Goal: Information Seeking & Learning: Learn about a topic

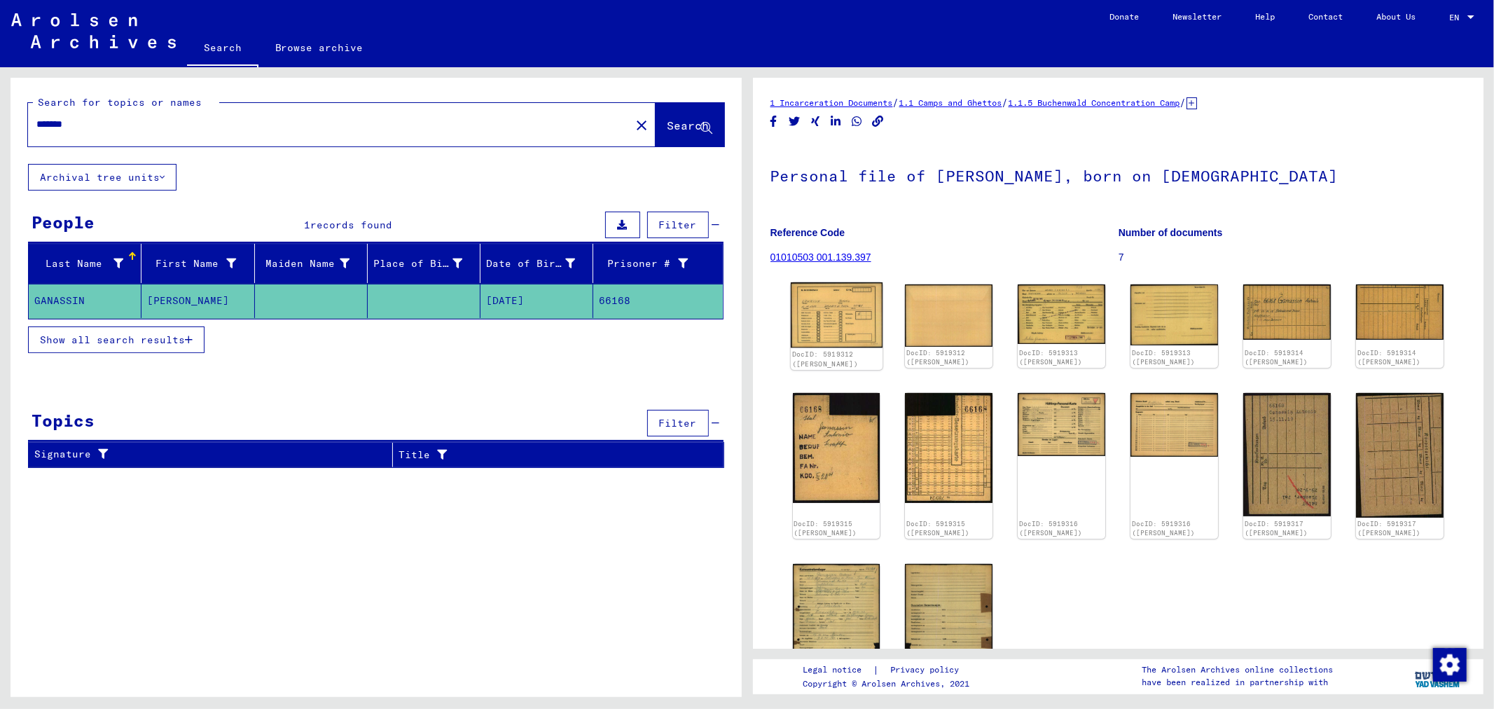
click at [842, 316] on img at bounding box center [836, 315] width 92 height 66
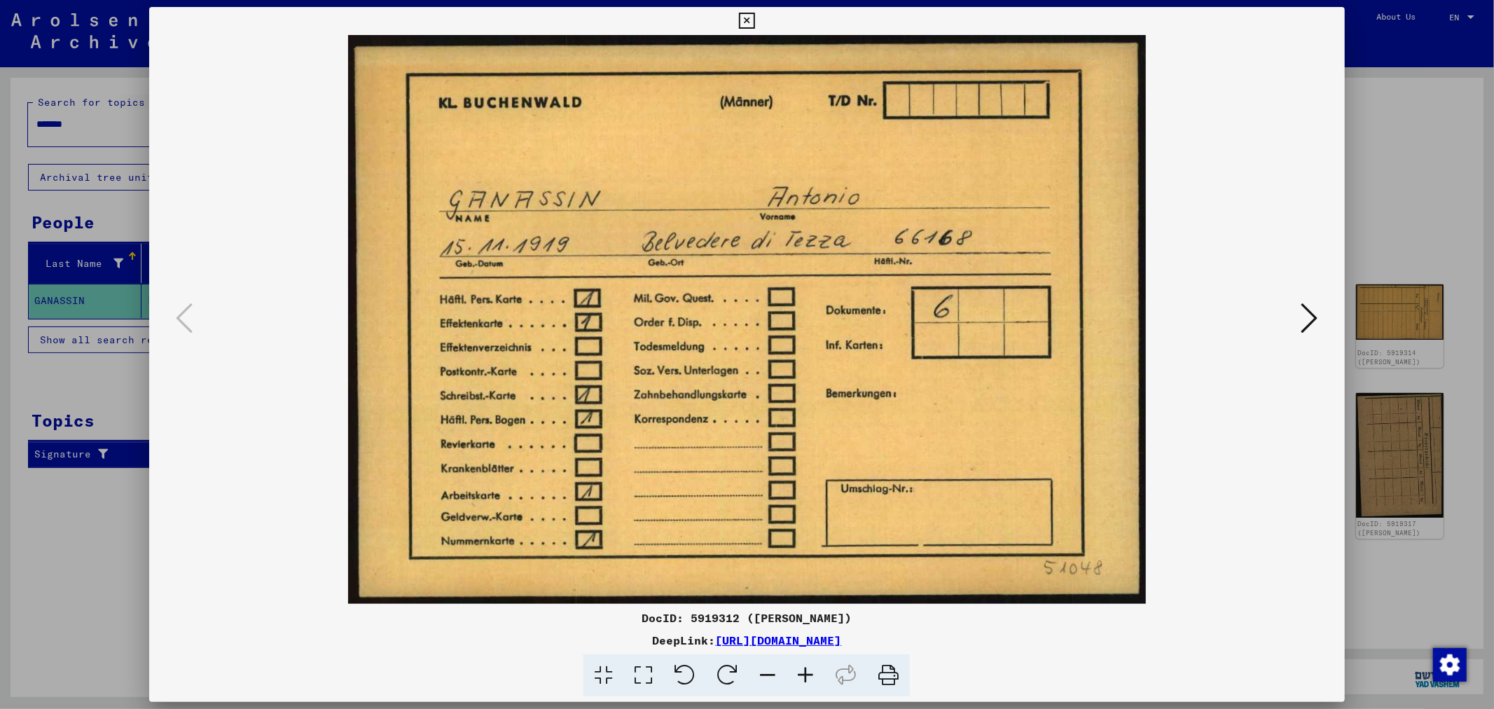
click at [1304, 318] on icon at bounding box center [1310, 318] width 17 height 34
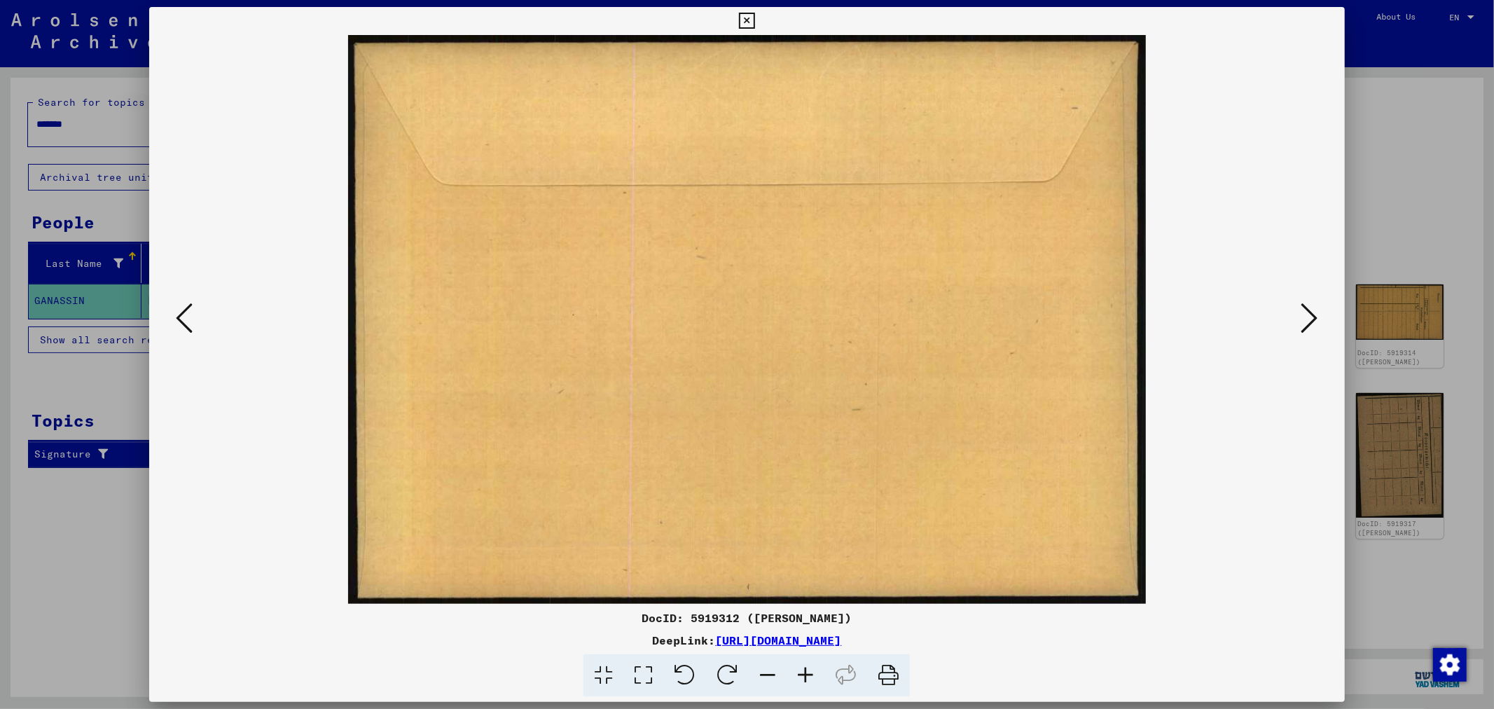
click at [1304, 318] on icon at bounding box center [1310, 318] width 17 height 34
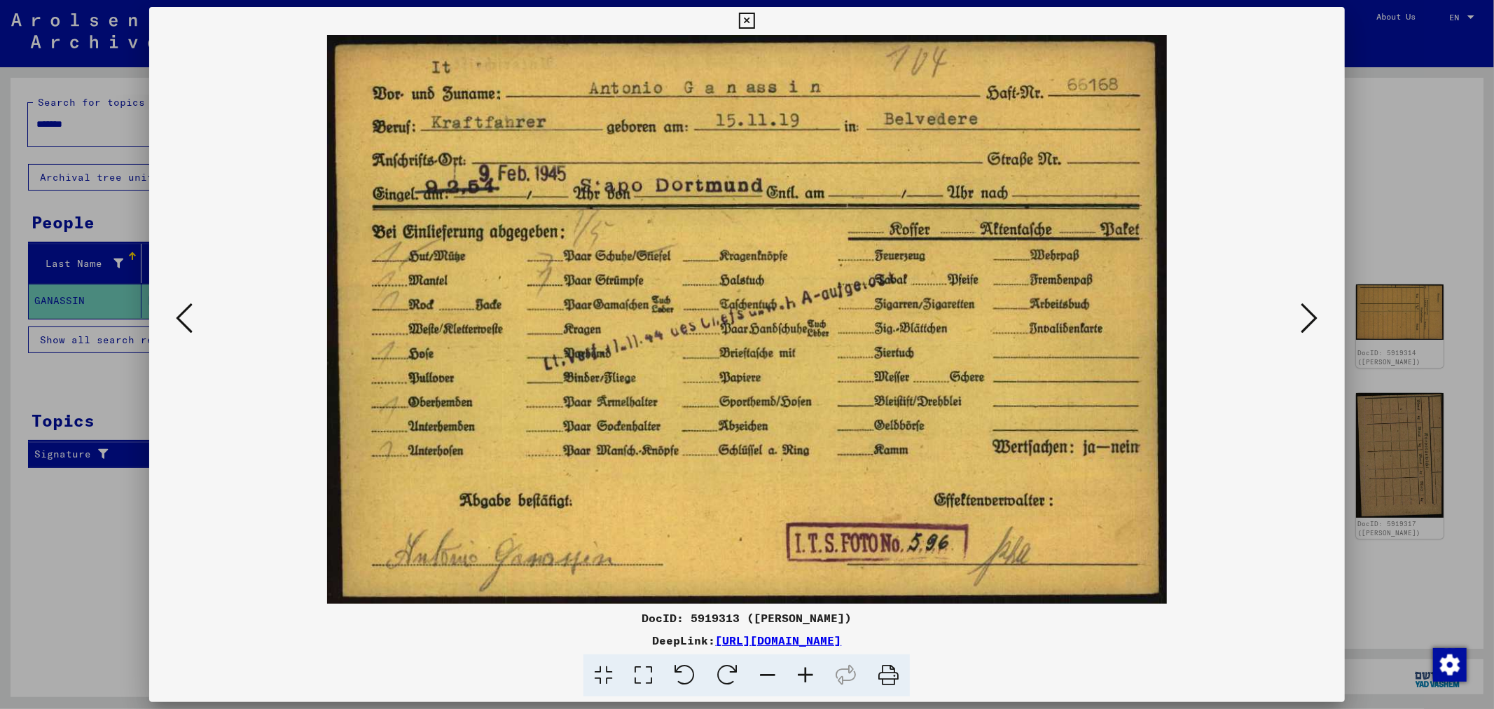
click at [1304, 318] on icon at bounding box center [1310, 318] width 17 height 34
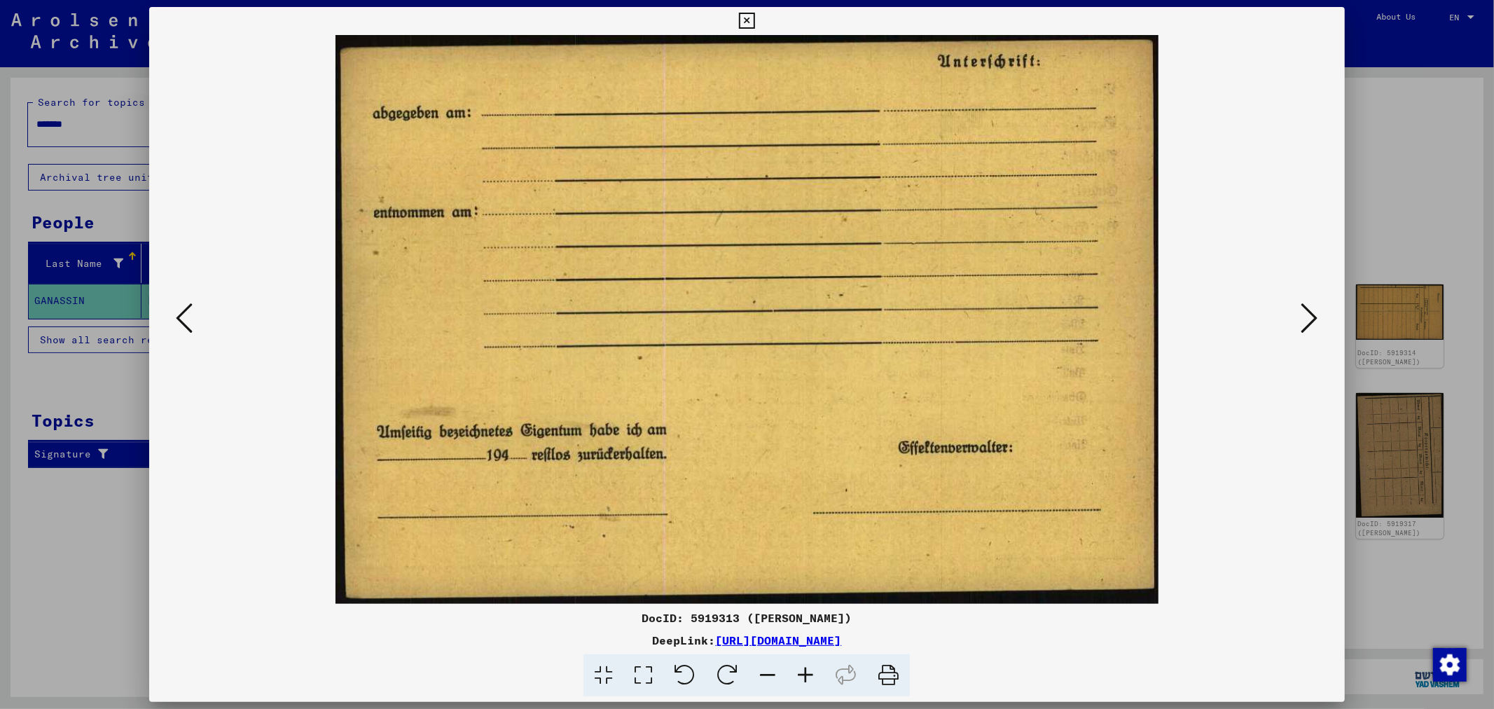
click at [1304, 318] on icon at bounding box center [1310, 318] width 17 height 34
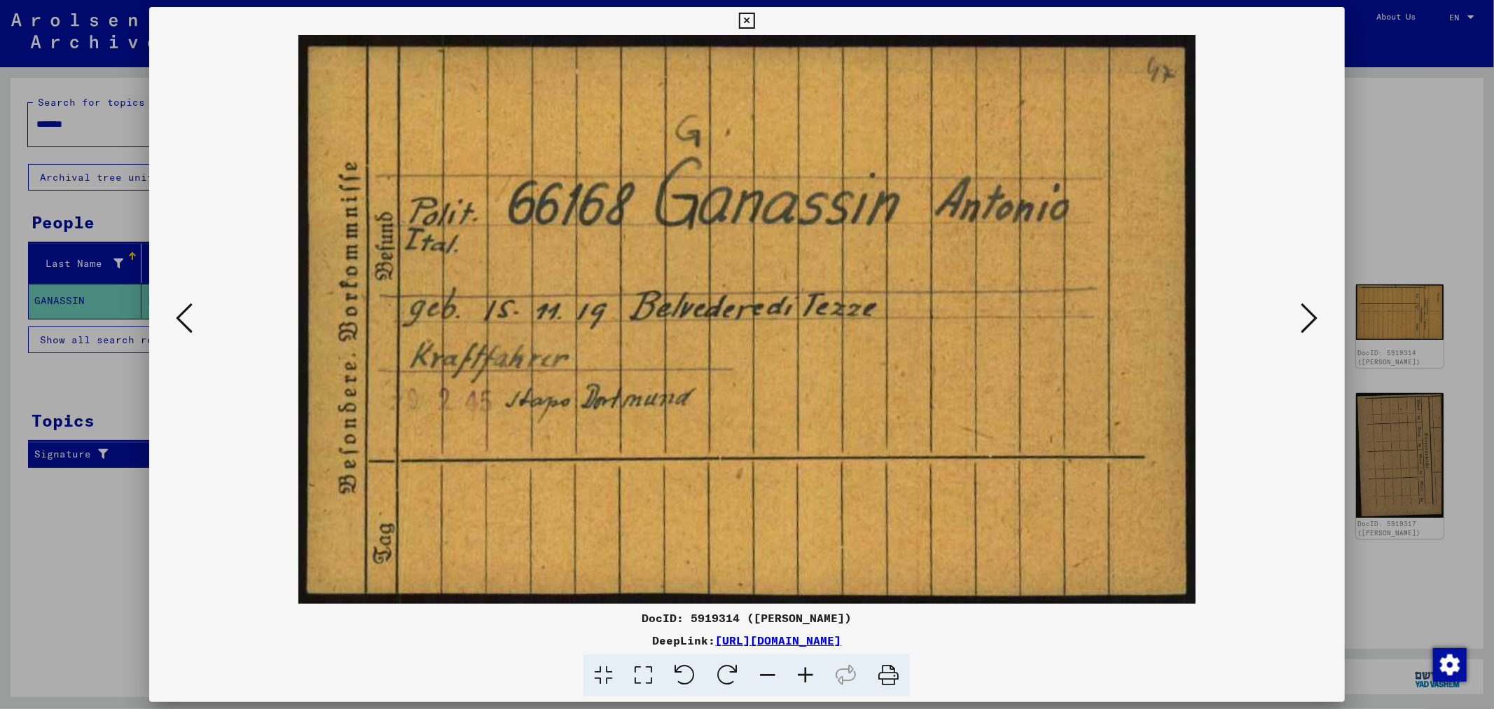
click at [1304, 318] on icon at bounding box center [1310, 318] width 17 height 34
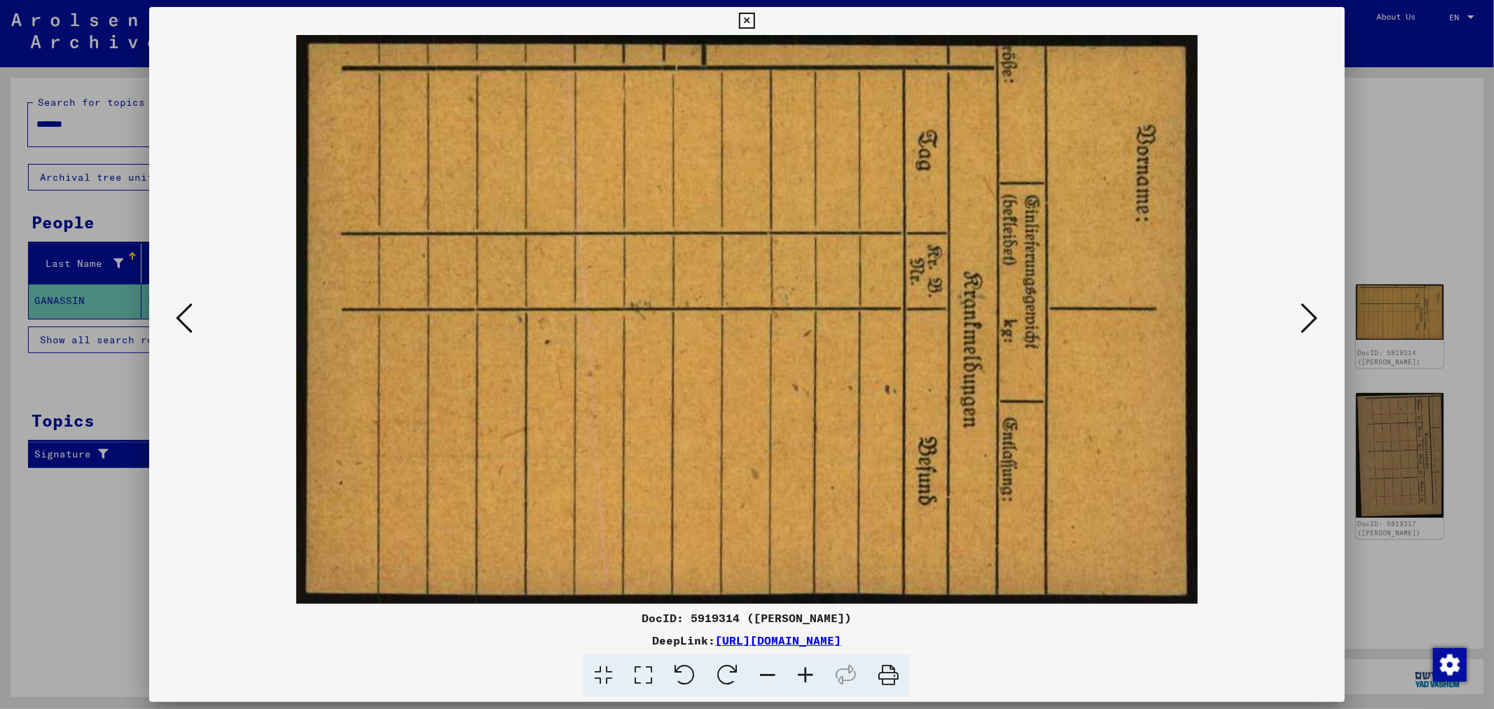
click at [1304, 318] on icon at bounding box center [1310, 318] width 17 height 34
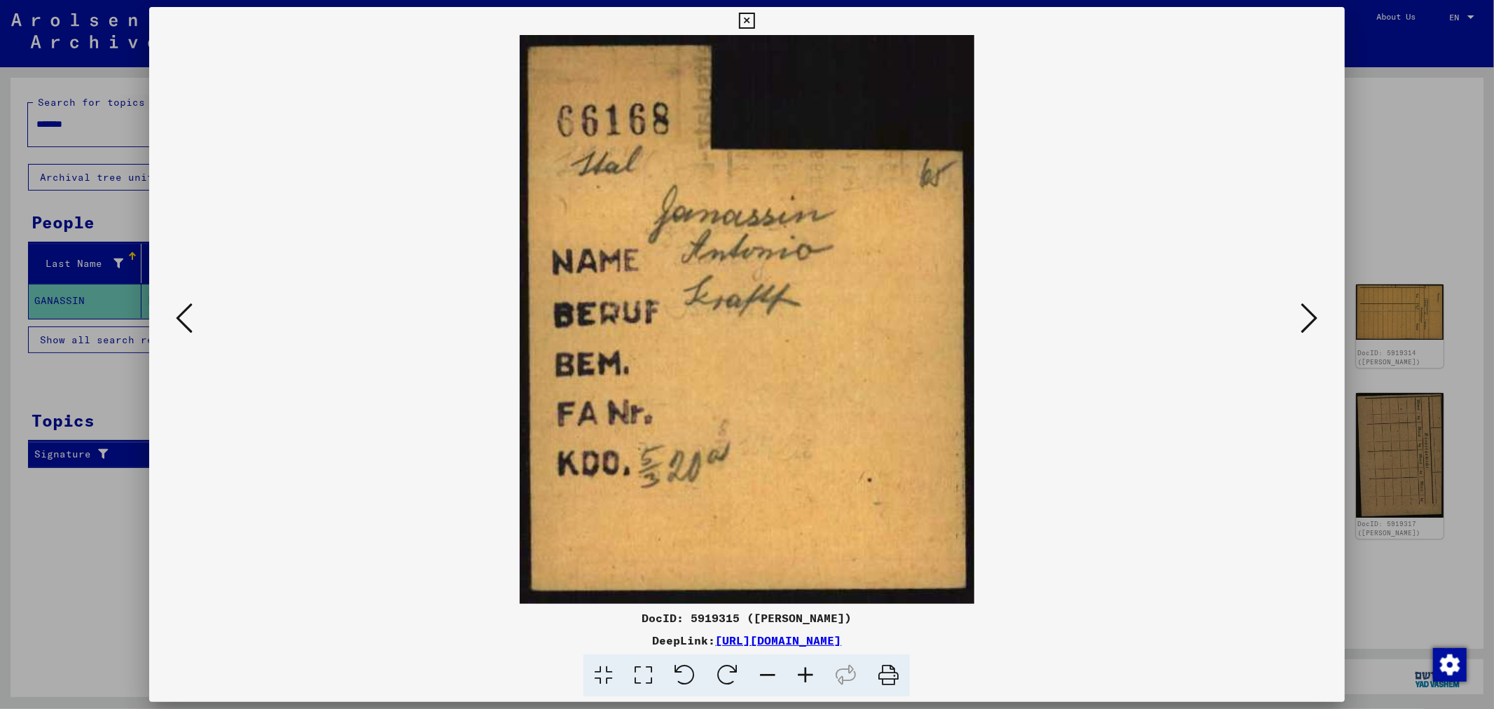
click at [1304, 318] on icon at bounding box center [1310, 318] width 17 height 34
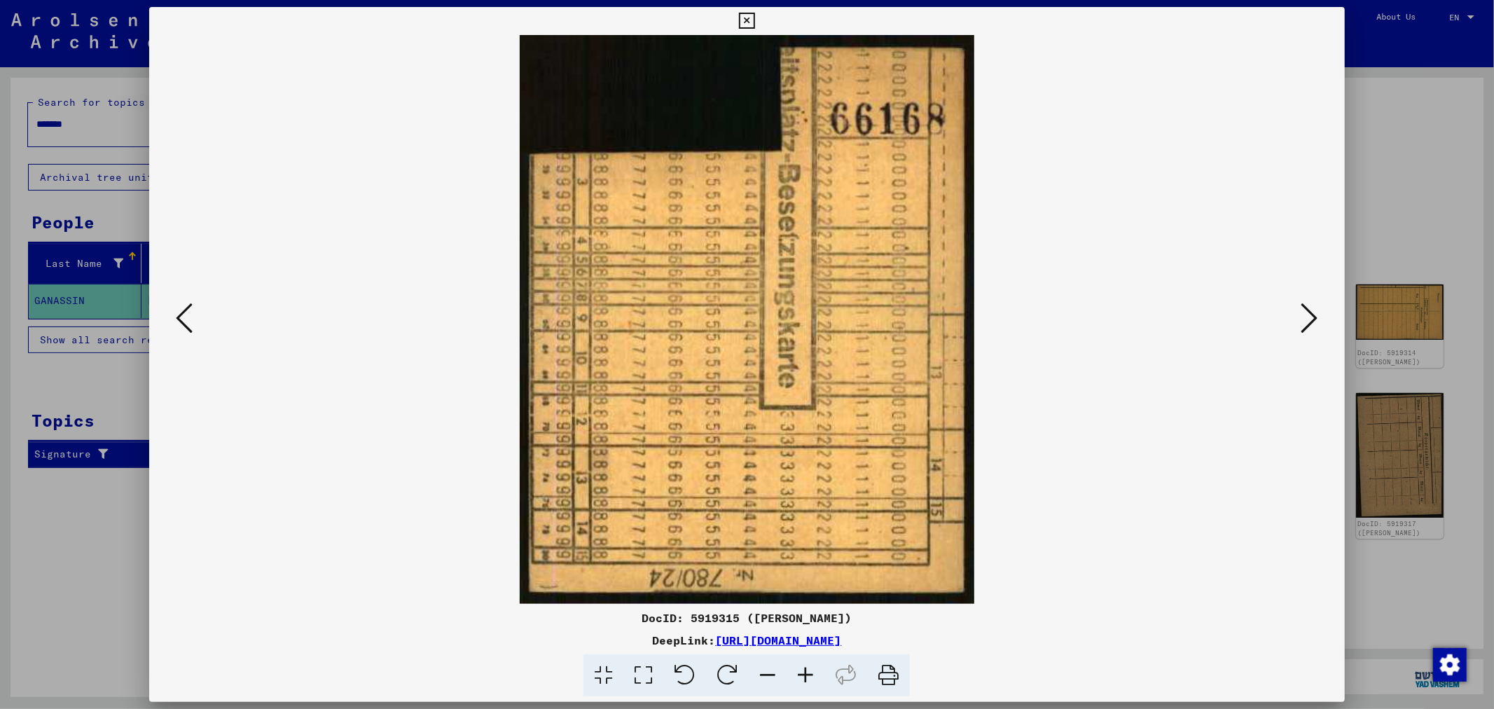
click at [1304, 318] on icon at bounding box center [1310, 318] width 17 height 34
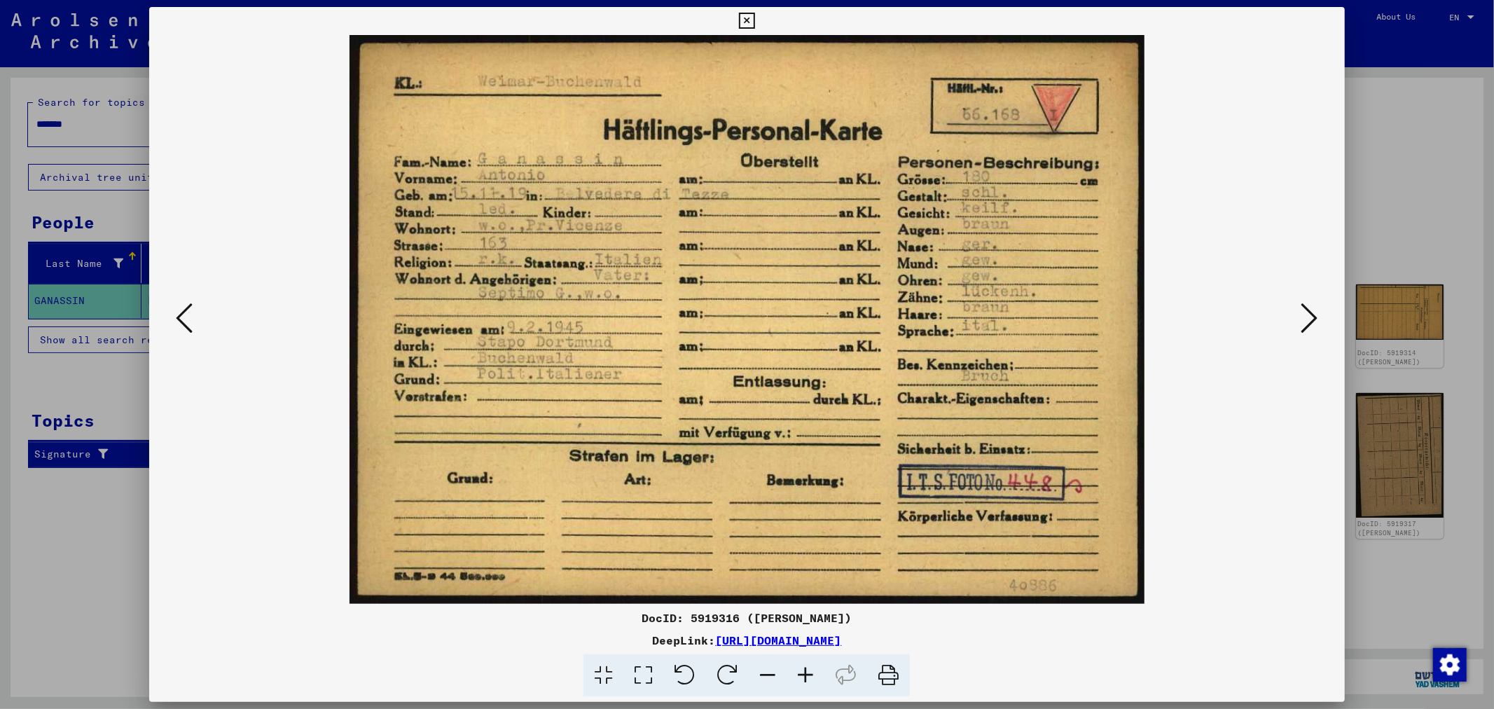
click at [642, 673] on icon at bounding box center [644, 675] width 40 height 43
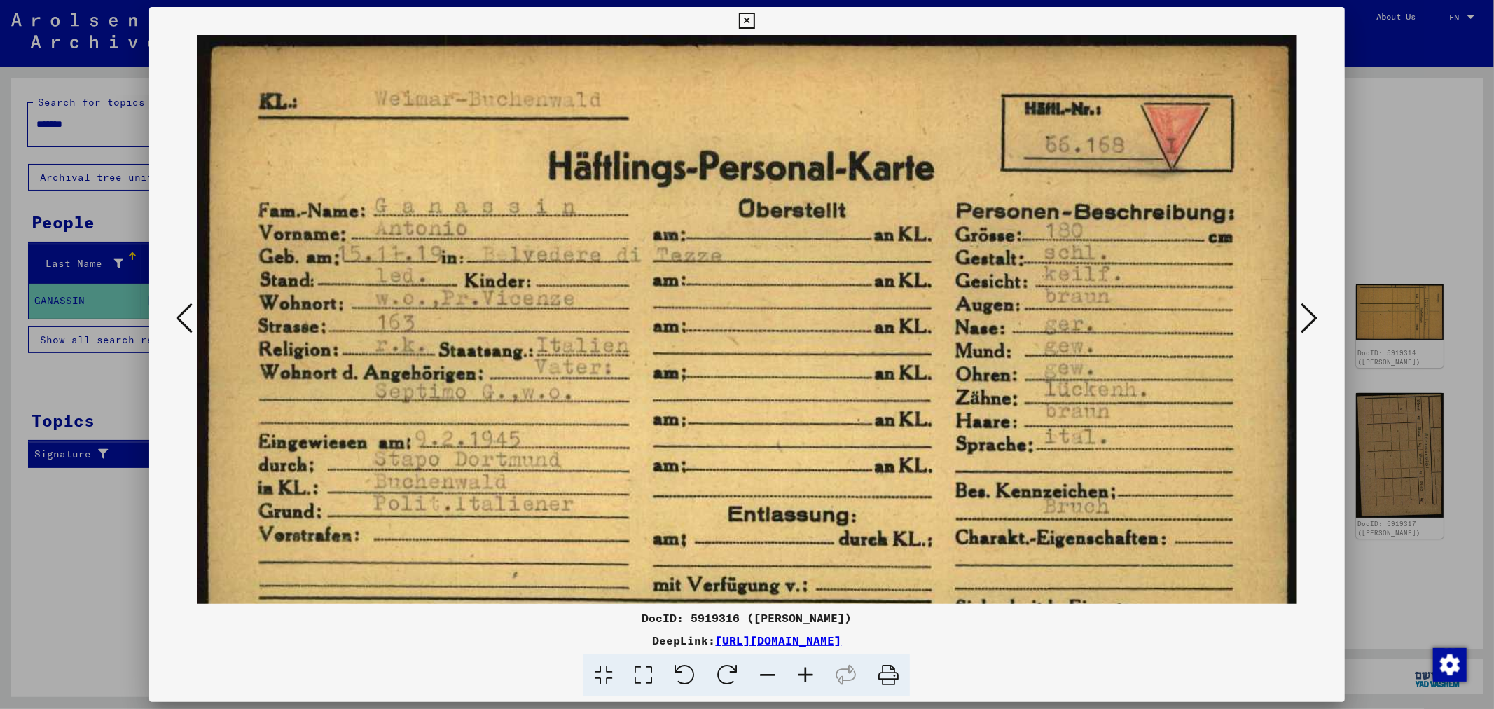
click at [1310, 321] on icon at bounding box center [1310, 318] width 17 height 34
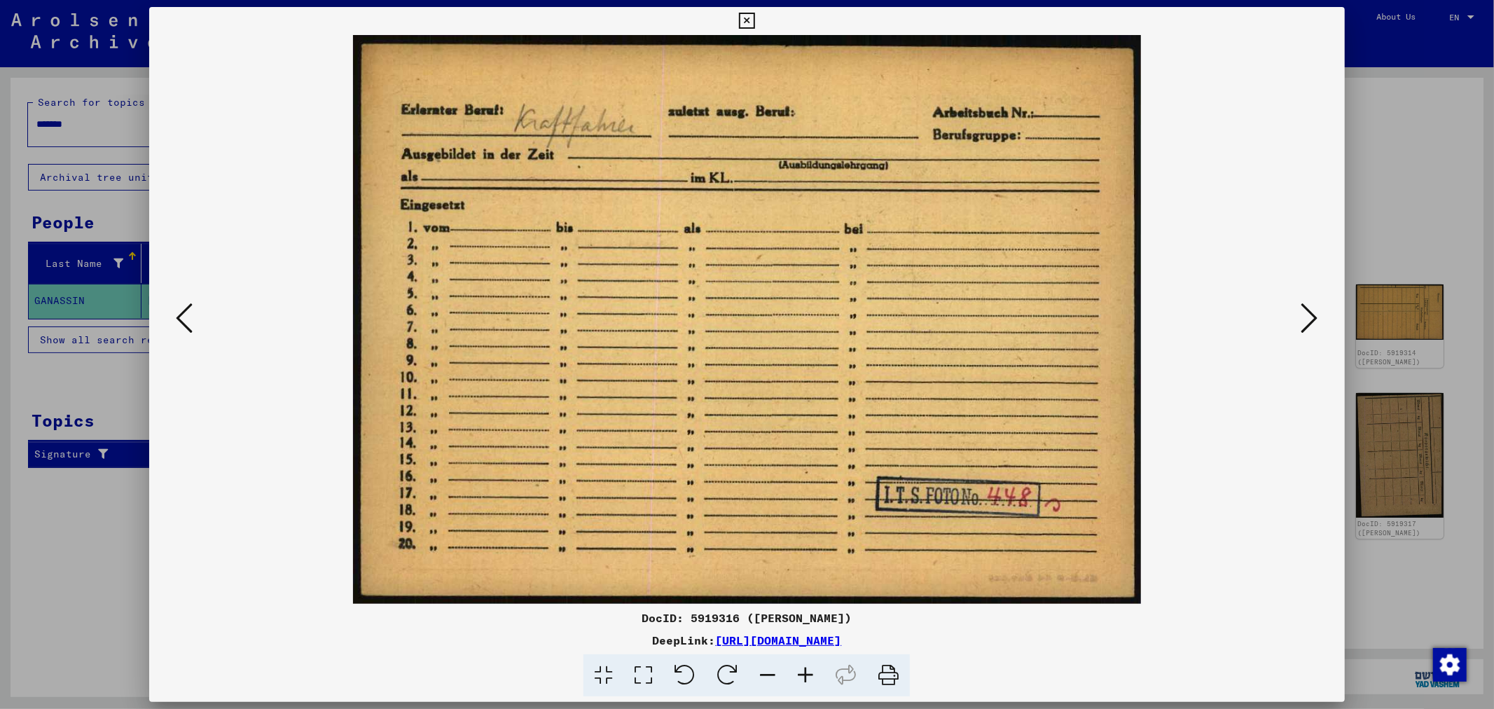
click at [1310, 321] on icon at bounding box center [1310, 318] width 17 height 34
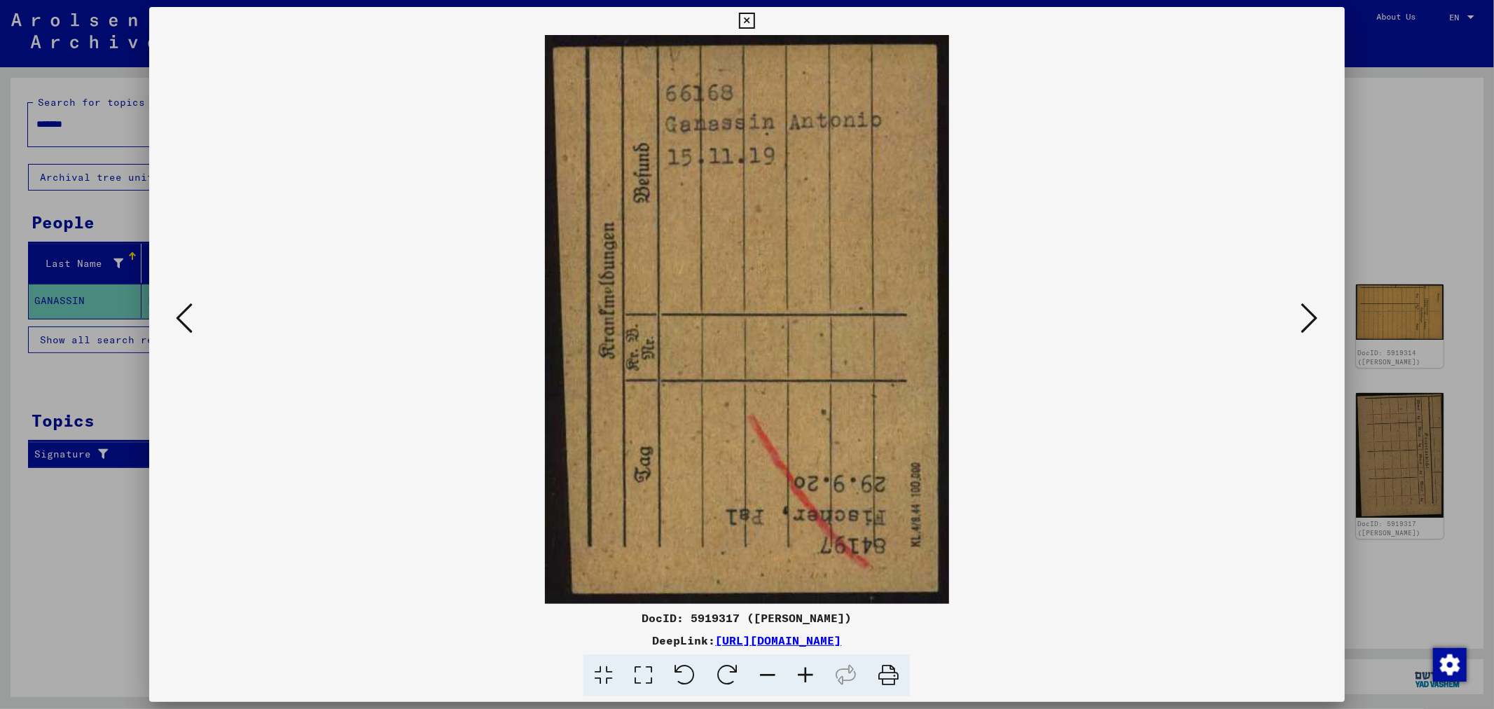
click at [1310, 321] on icon at bounding box center [1310, 318] width 17 height 34
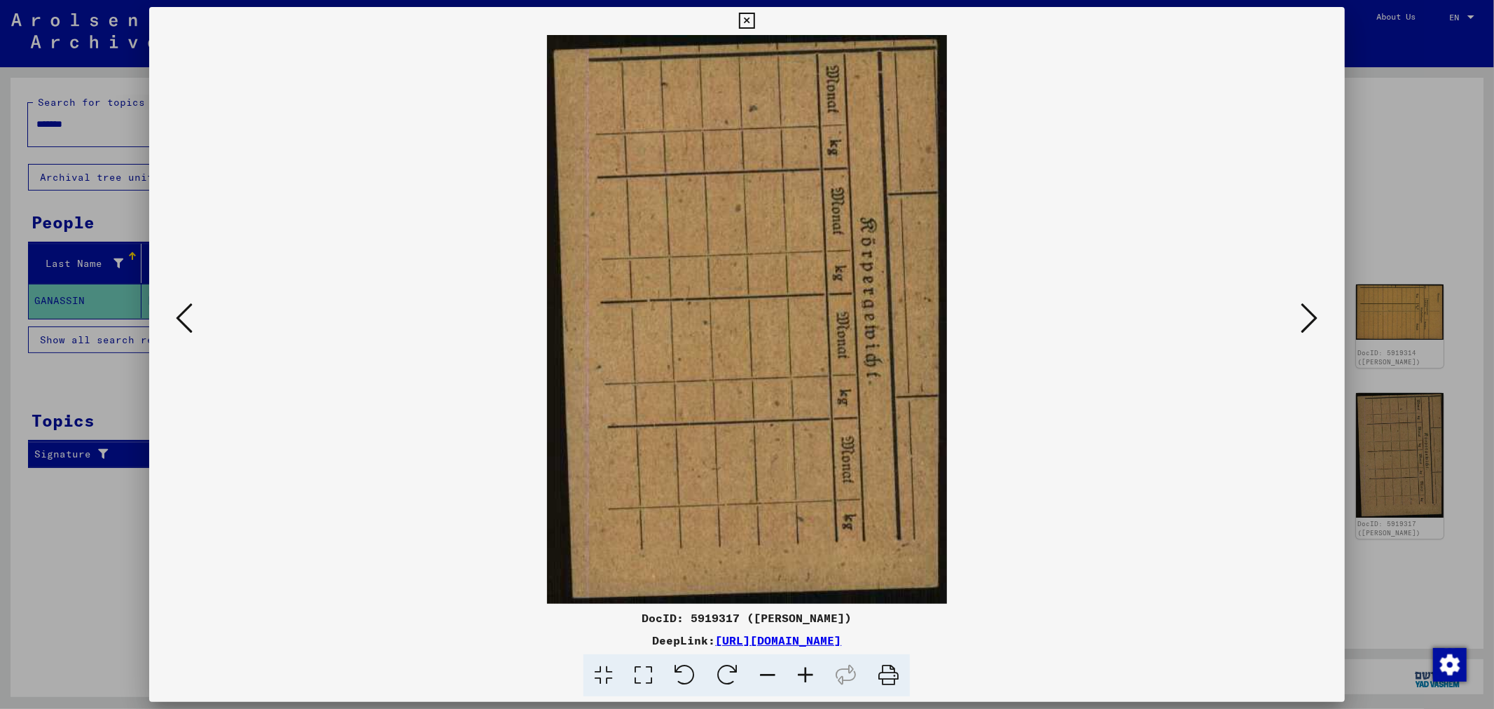
click at [1310, 321] on icon at bounding box center [1310, 318] width 17 height 34
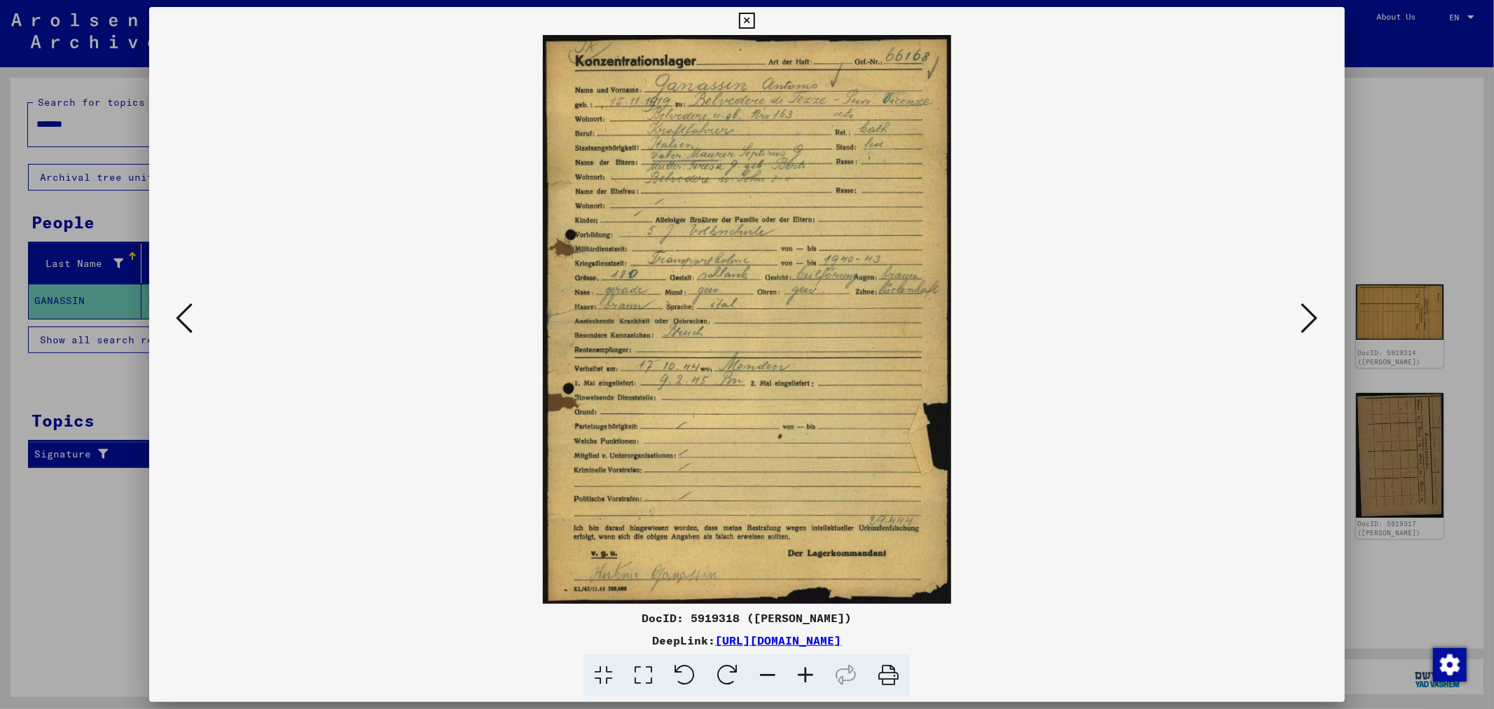
click at [649, 668] on icon at bounding box center [644, 675] width 40 height 43
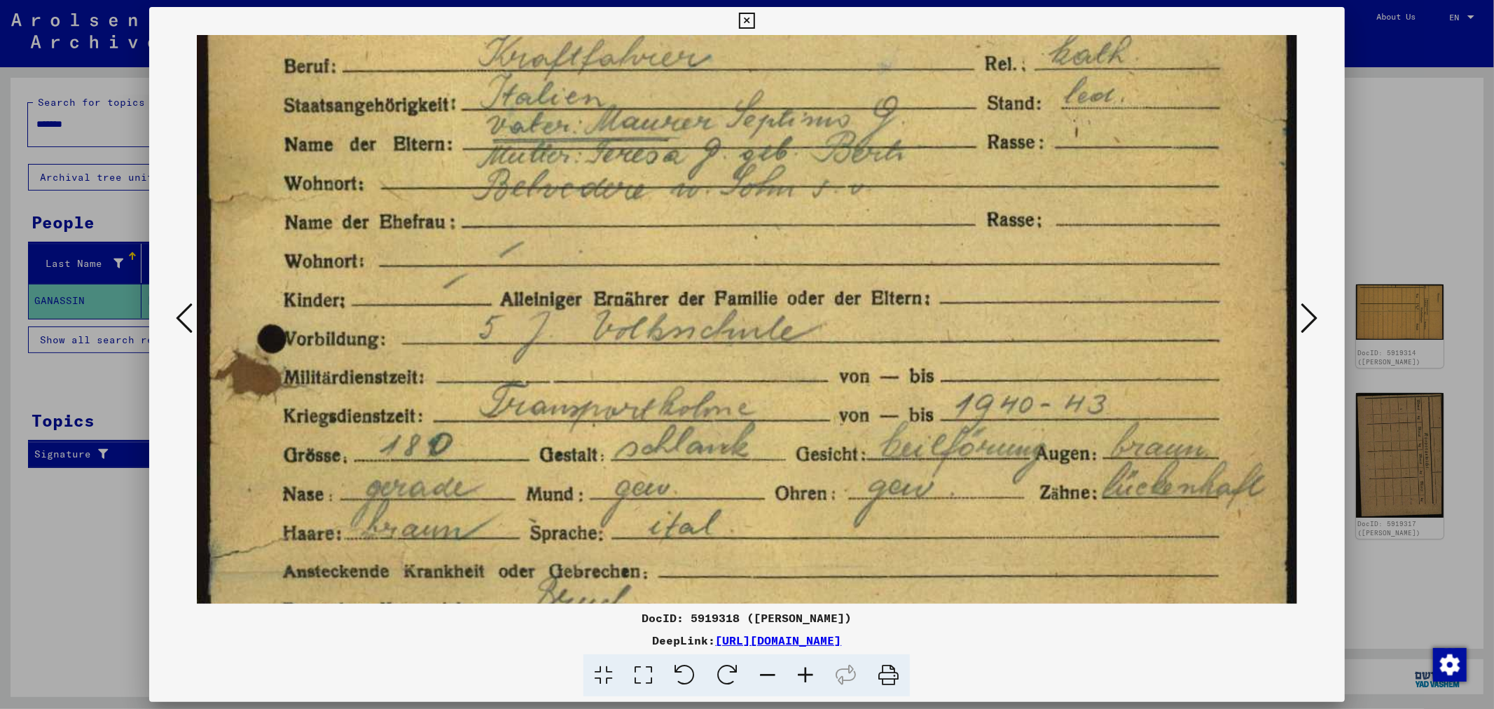
drag, startPoint x: 832, startPoint y: 430, endPoint x: 746, endPoint y: 169, distance: 275.0
click at [747, 170] on img at bounding box center [747, 567] width 1100 height 1533
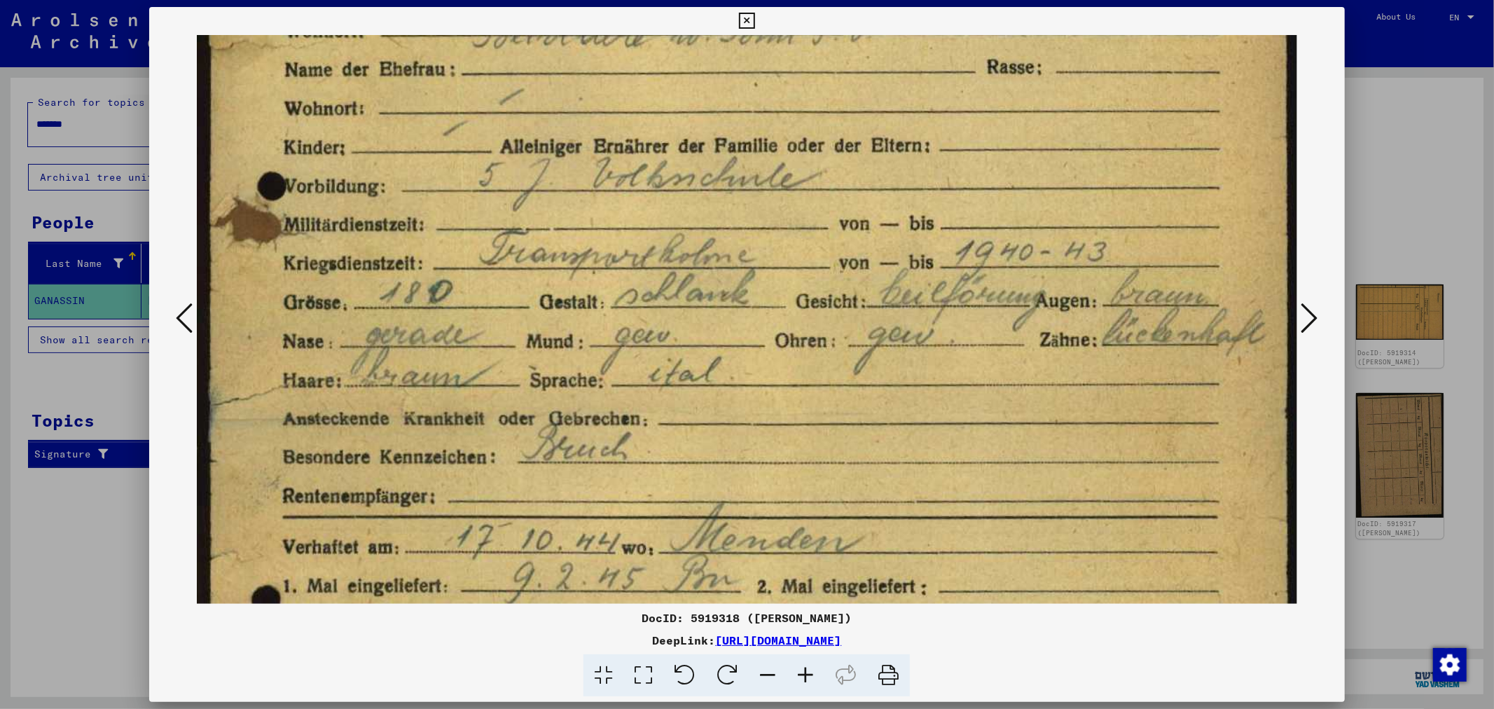
drag, startPoint x: 723, startPoint y: 352, endPoint x: 704, endPoint y: 226, distance: 127.5
click at [704, 226] on img at bounding box center [747, 414] width 1100 height 1533
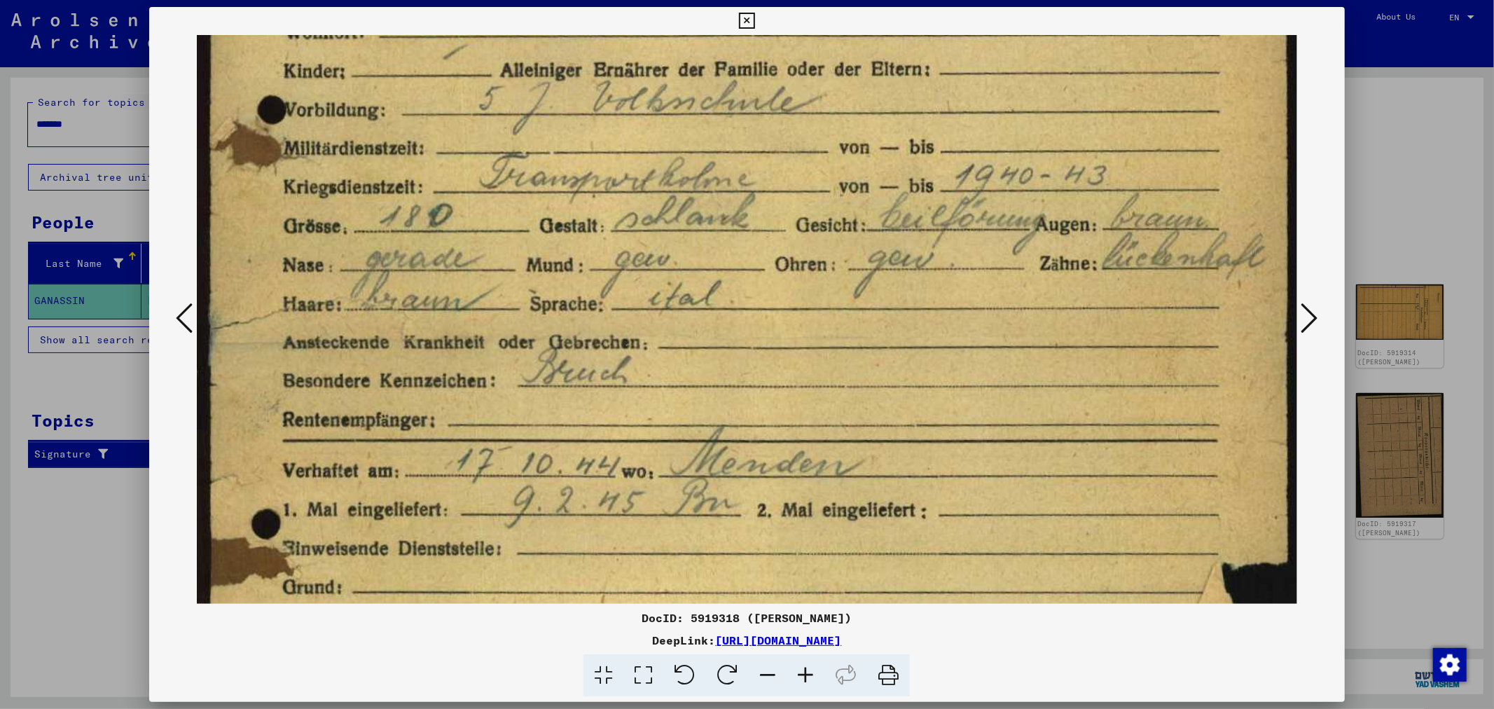
drag, startPoint x: 711, startPoint y: 268, endPoint x: 710, endPoint y: 254, distance: 14.1
click at [710, 255] on img at bounding box center [747, 338] width 1100 height 1533
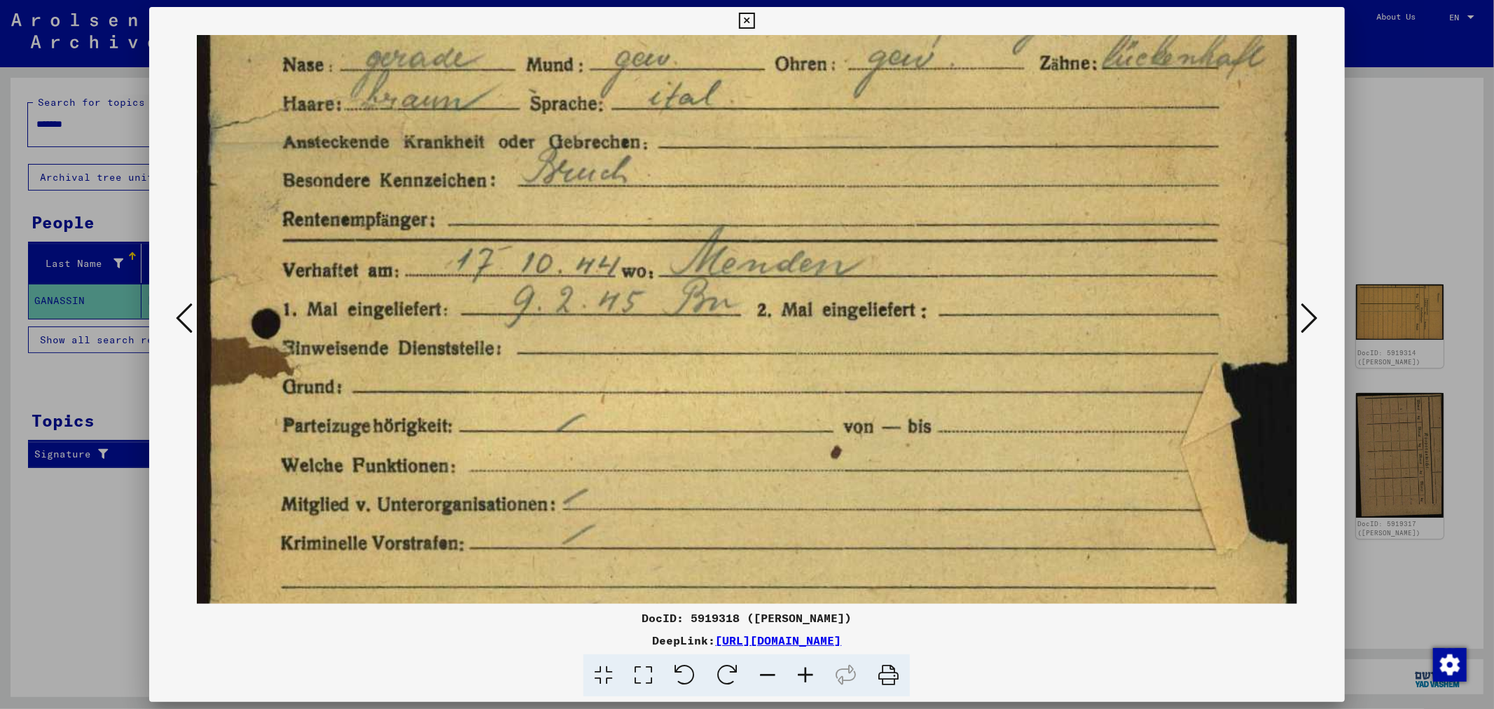
scroll to position [675, 0]
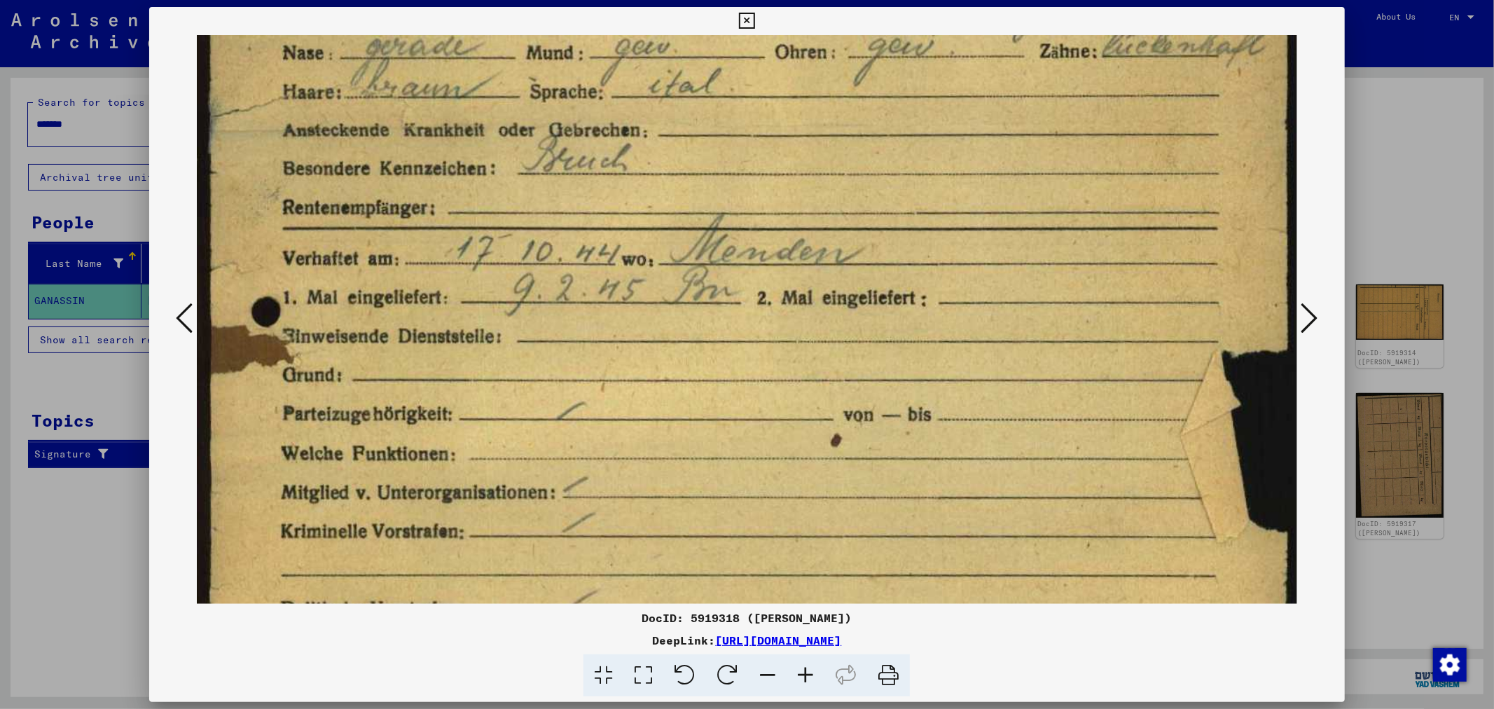
drag, startPoint x: 717, startPoint y: 337, endPoint x: 680, endPoint y: 173, distance: 168.3
click at [680, 173] on img at bounding box center [747, 126] width 1100 height 1533
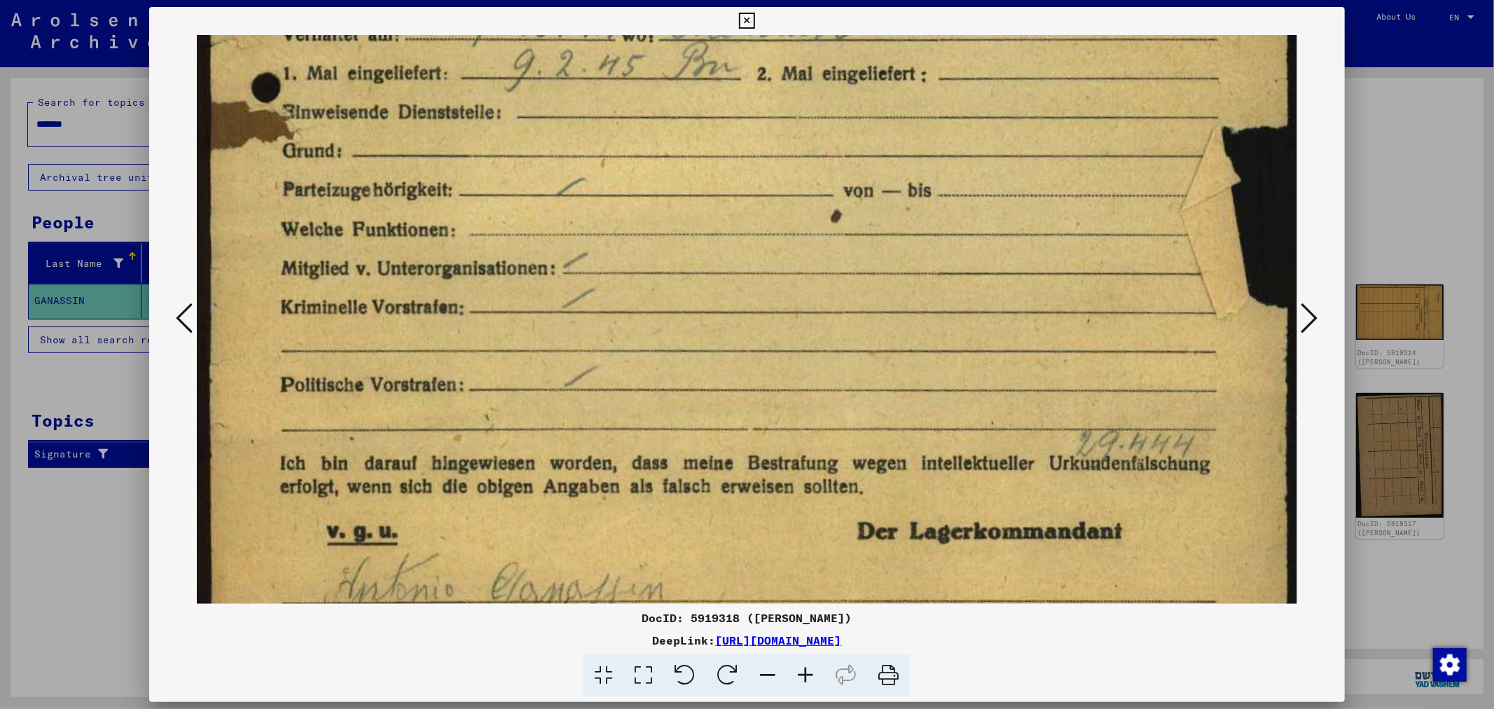
drag, startPoint x: 718, startPoint y: 402, endPoint x: 687, endPoint y: 144, distance: 260.4
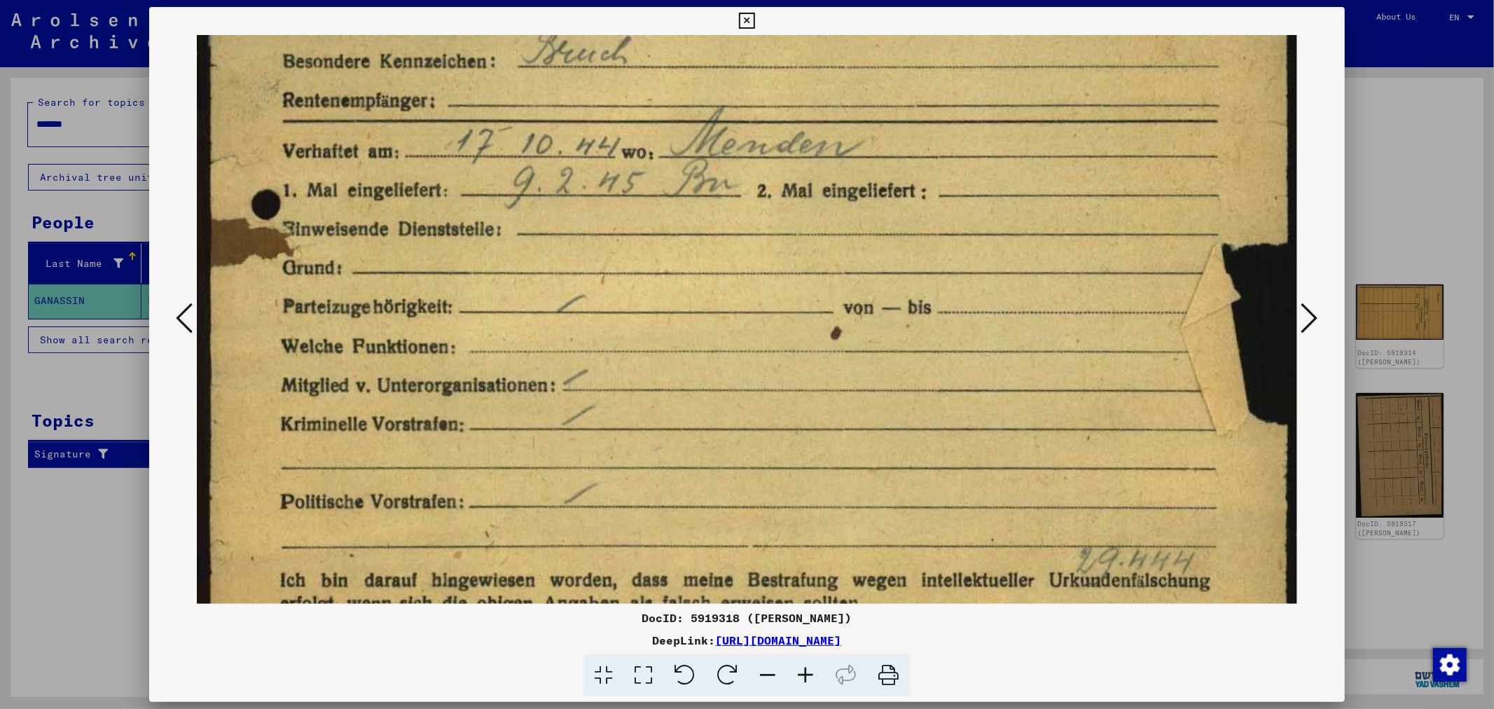
drag, startPoint x: 696, startPoint y: 341, endPoint x: 698, endPoint y: 383, distance: 42.1
click at [698, 383] on img at bounding box center [747, 18] width 1100 height 1533
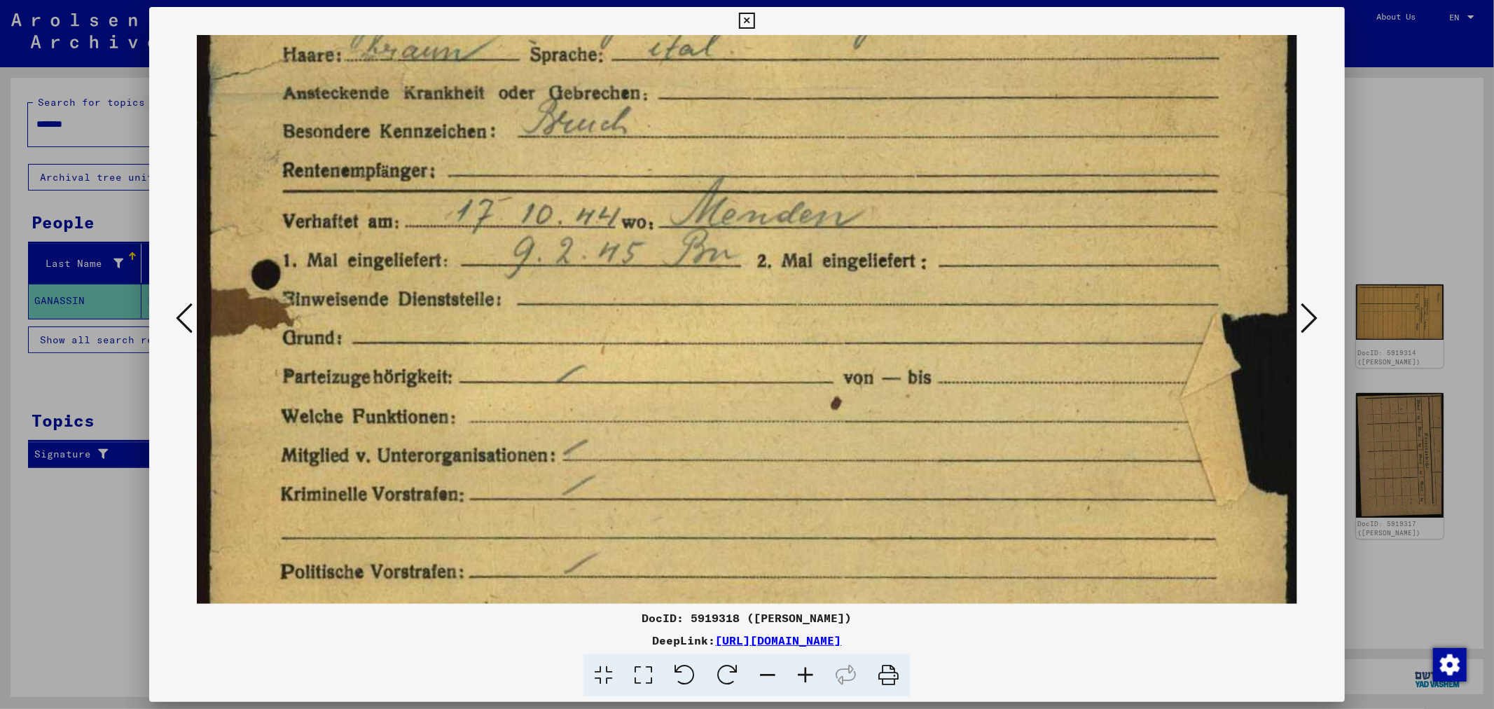
scroll to position [703, 0]
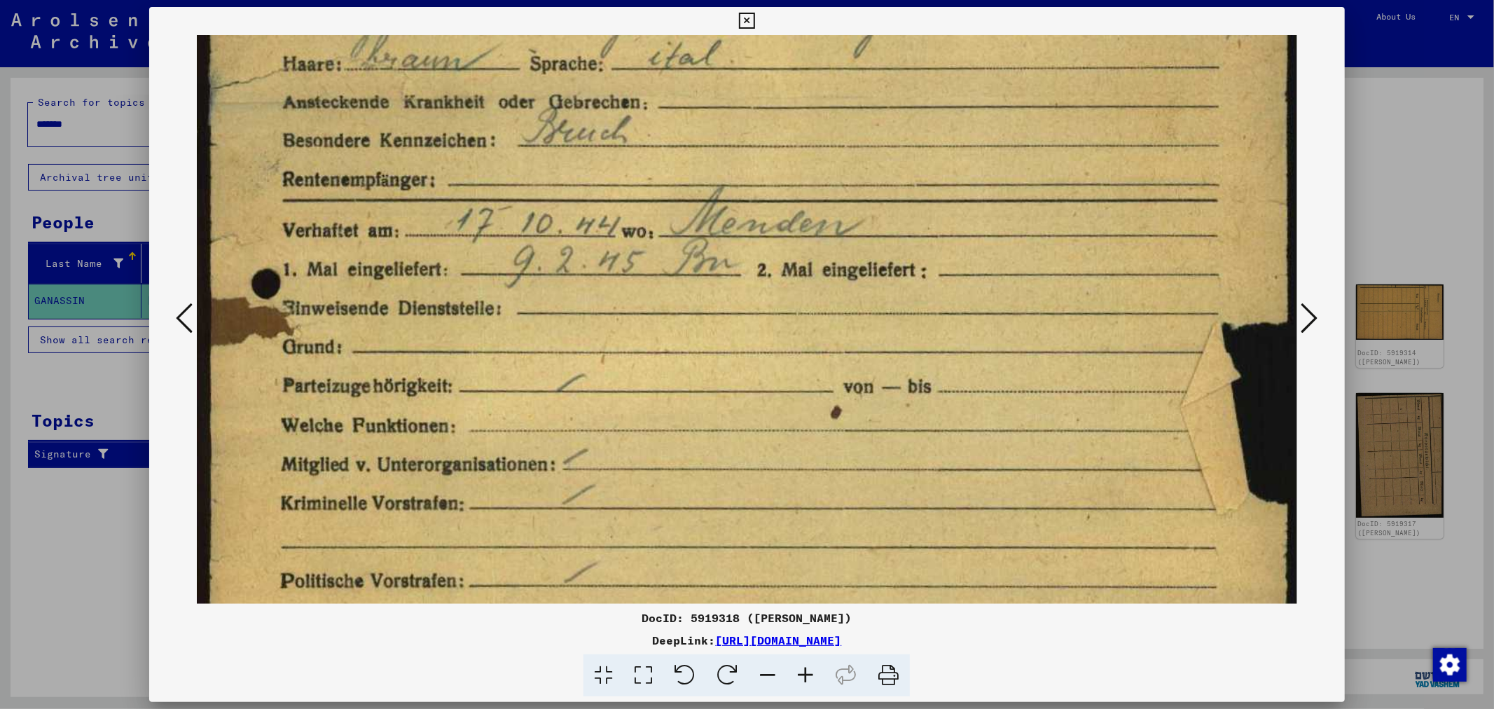
drag, startPoint x: 698, startPoint y: 309, endPoint x: 699, endPoint y: 388, distance: 79.2
click at [699, 388] on img at bounding box center [747, 98] width 1100 height 1533
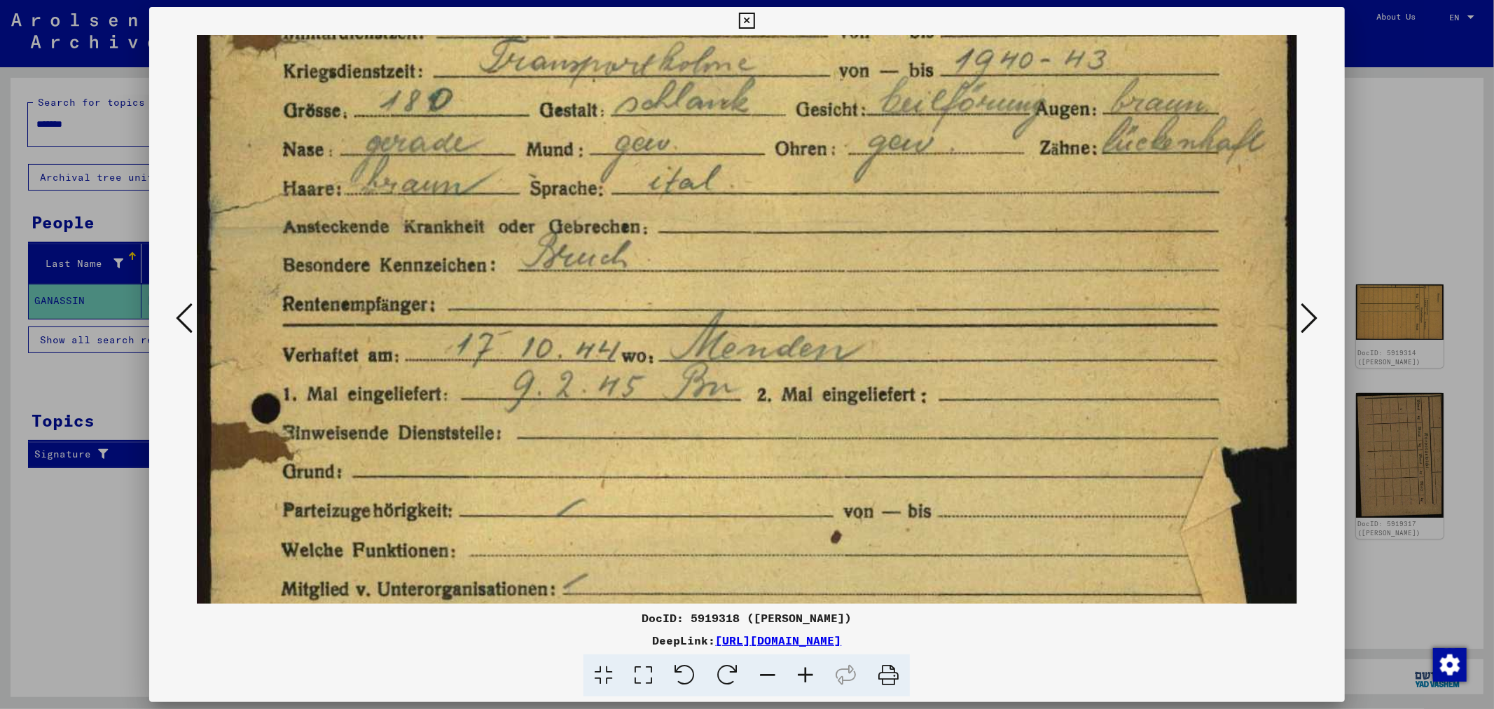
drag, startPoint x: 711, startPoint y: 340, endPoint x: 722, endPoint y: 472, distance: 132.2
click at [722, 472] on img at bounding box center [747, 222] width 1100 height 1533
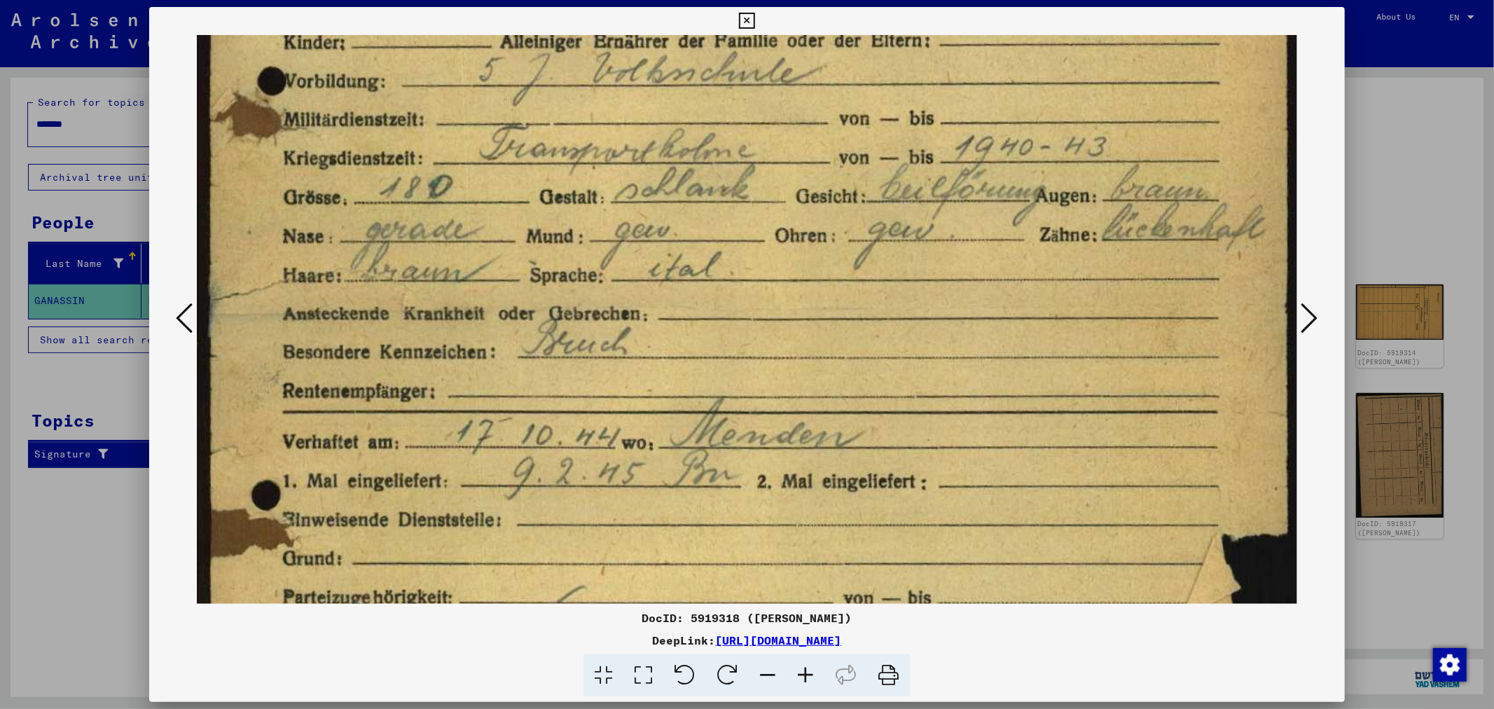
drag, startPoint x: 720, startPoint y: 407, endPoint x: 727, endPoint y: 486, distance: 78.8
click at [727, 486] on img at bounding box center [747, 309] width 1100 height 1533
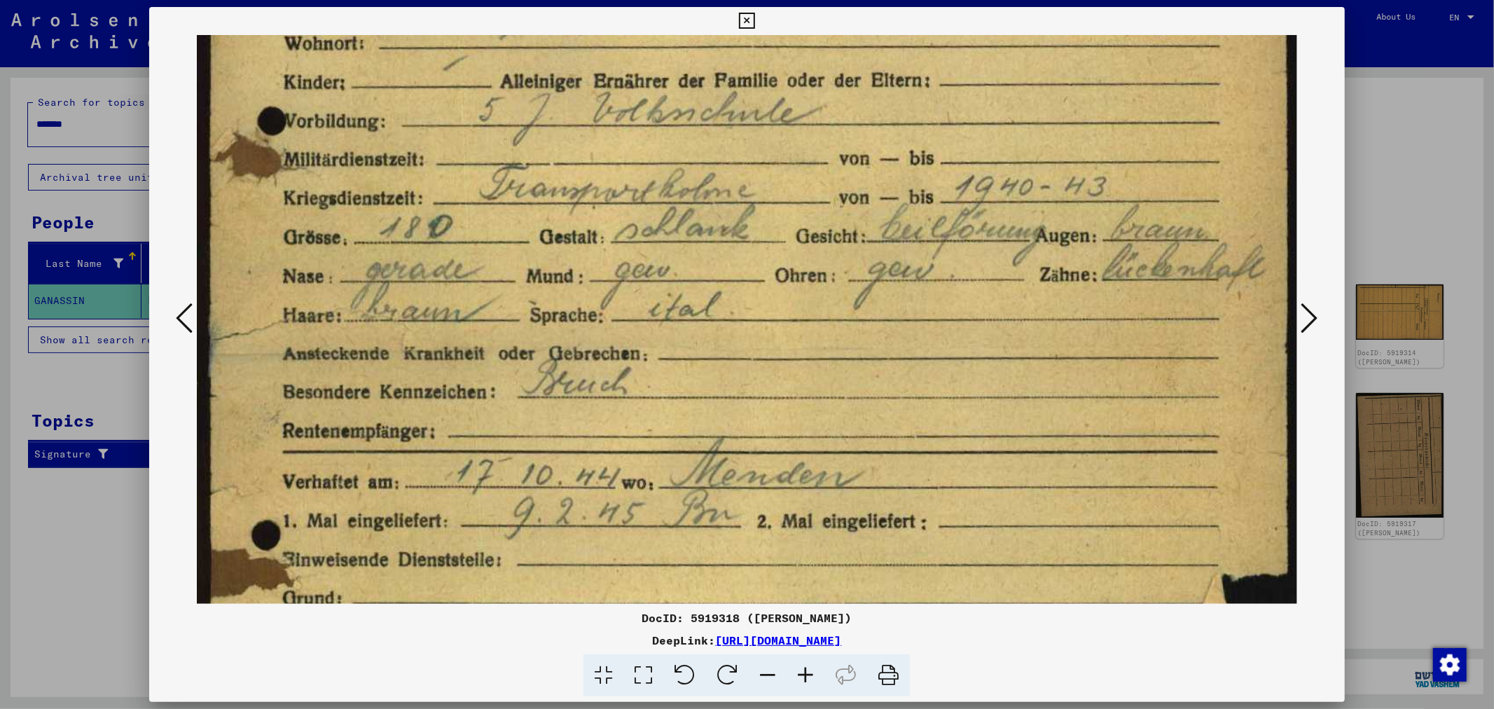
drag, startPoint x: 727, startPoint y: 420, endPoint x: 729, endPoint y: 461, distance: 40.7
click at [729, 461] on img at bounding box center [747, 349] width 1100 height 1533
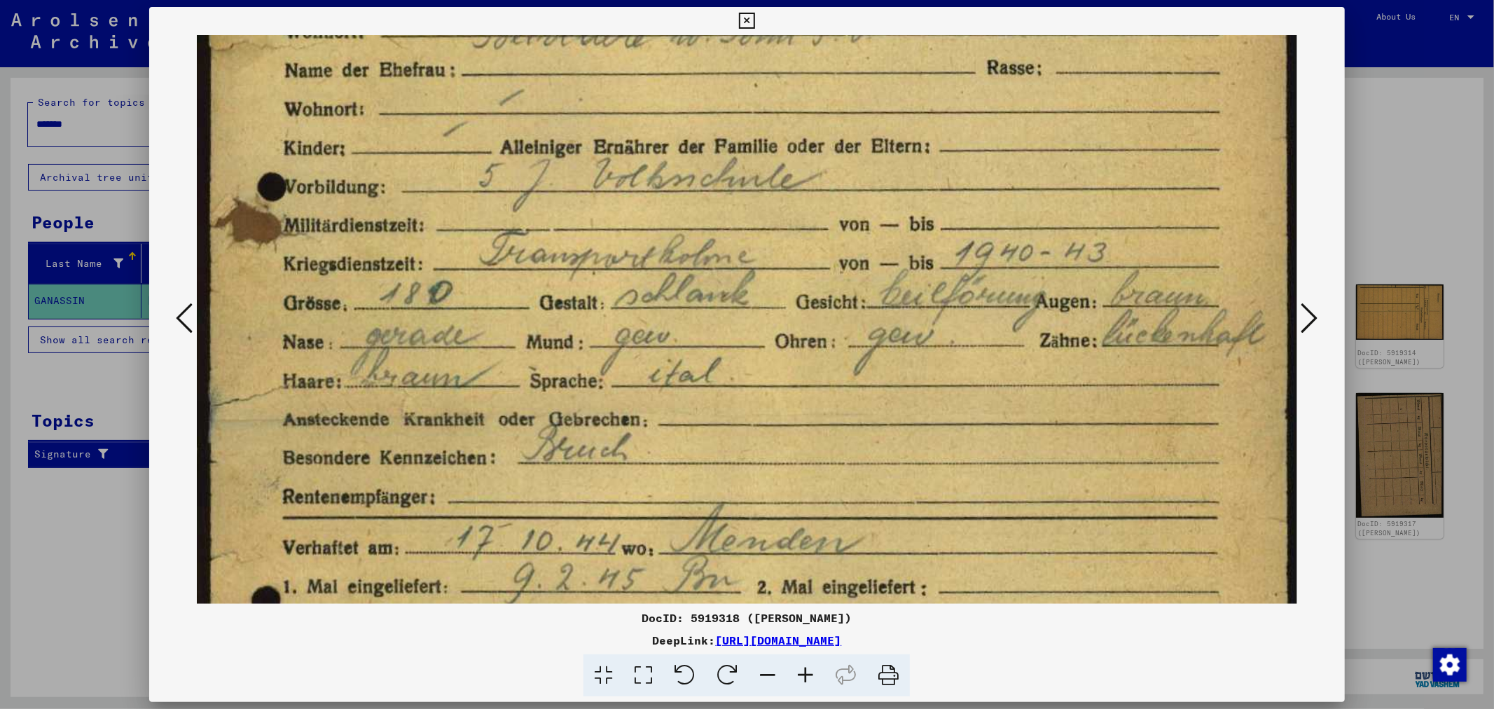
drag, startPoint x: 731, startPoint y: 394, endPoint x: 736, endPoint y: 460, distance: 66.1
click at [736, 460] on img at bounding box center [747, 415] width 1100 height 1533
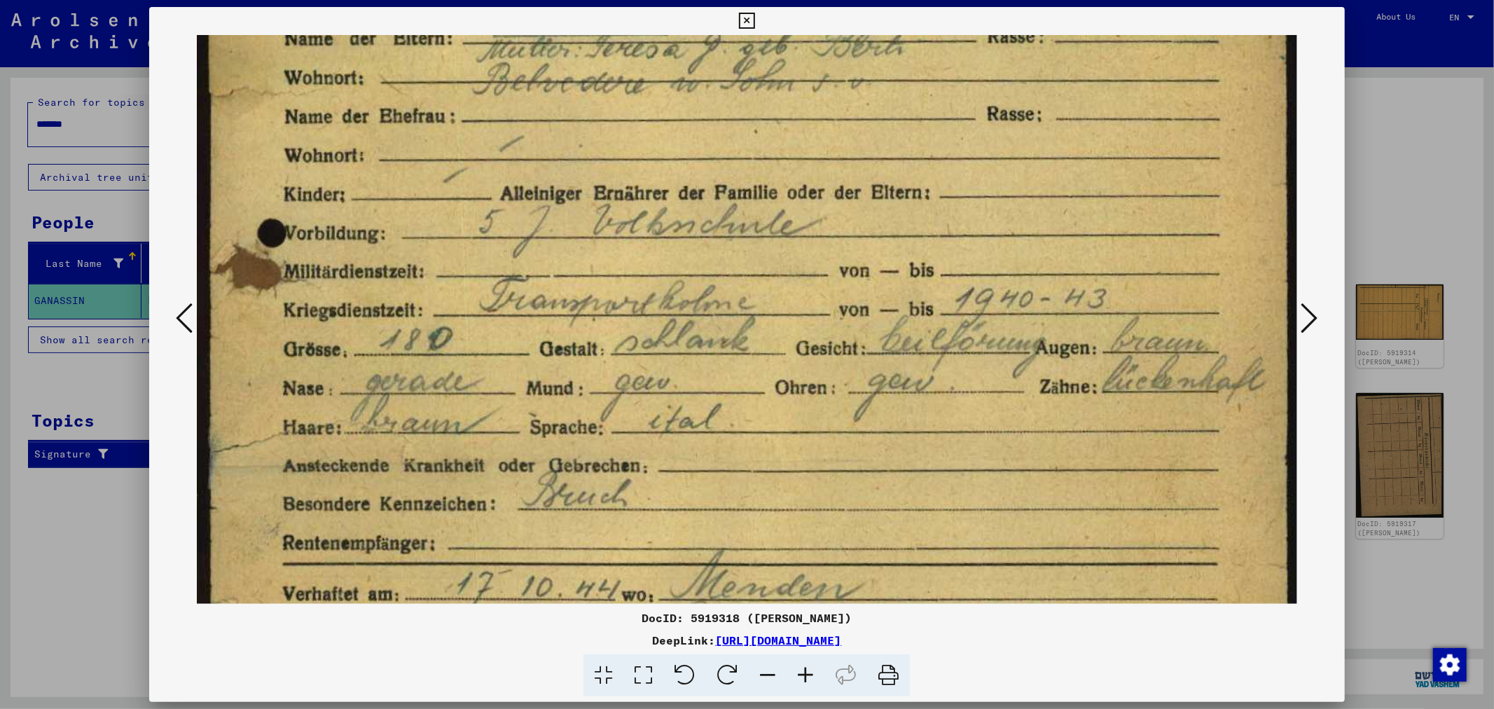
scroll to position [331, 0]
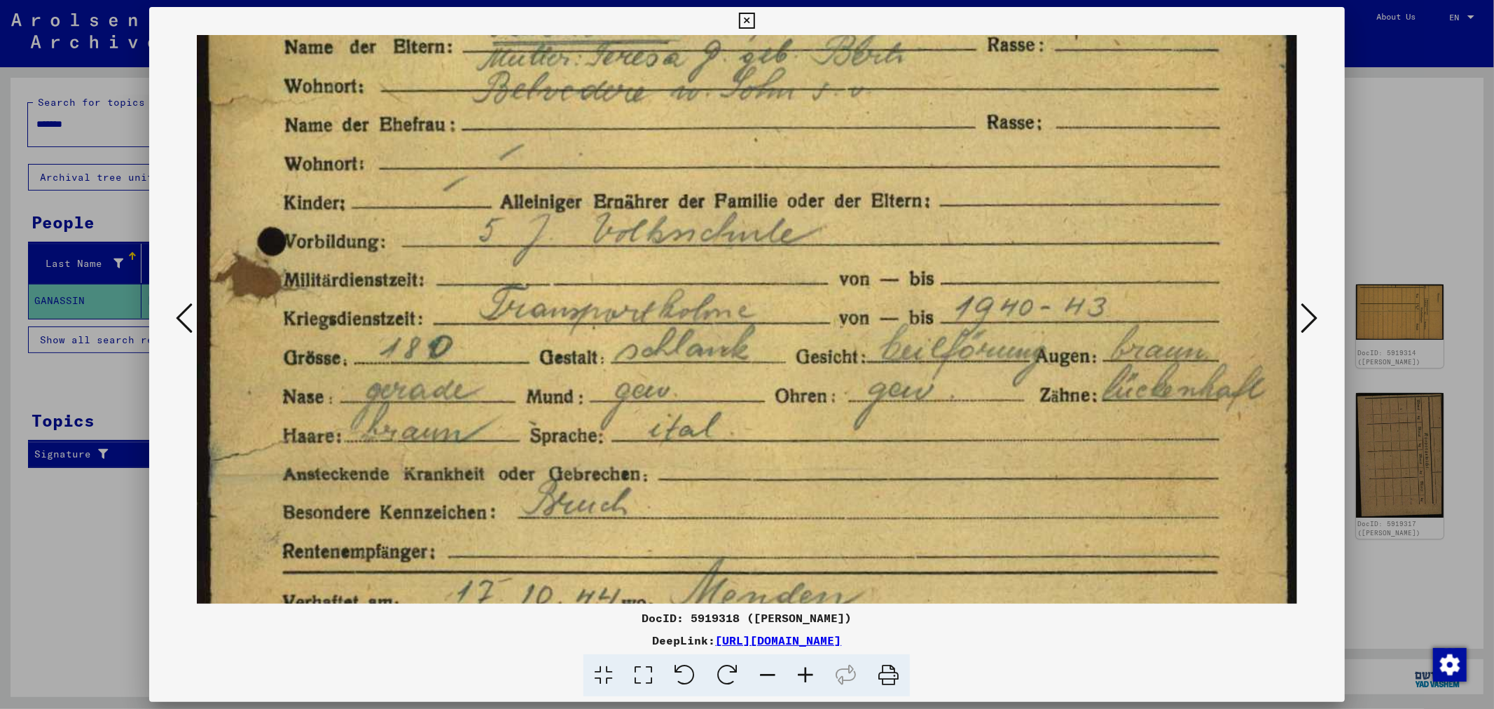
drag, startPoint x: 744, startPoint y: 418, endPoint x: 744, endPoint y: 473, distance: 54.6
click at [744, 473] on img at bounding box center [747, 470] width 1100 height 1533
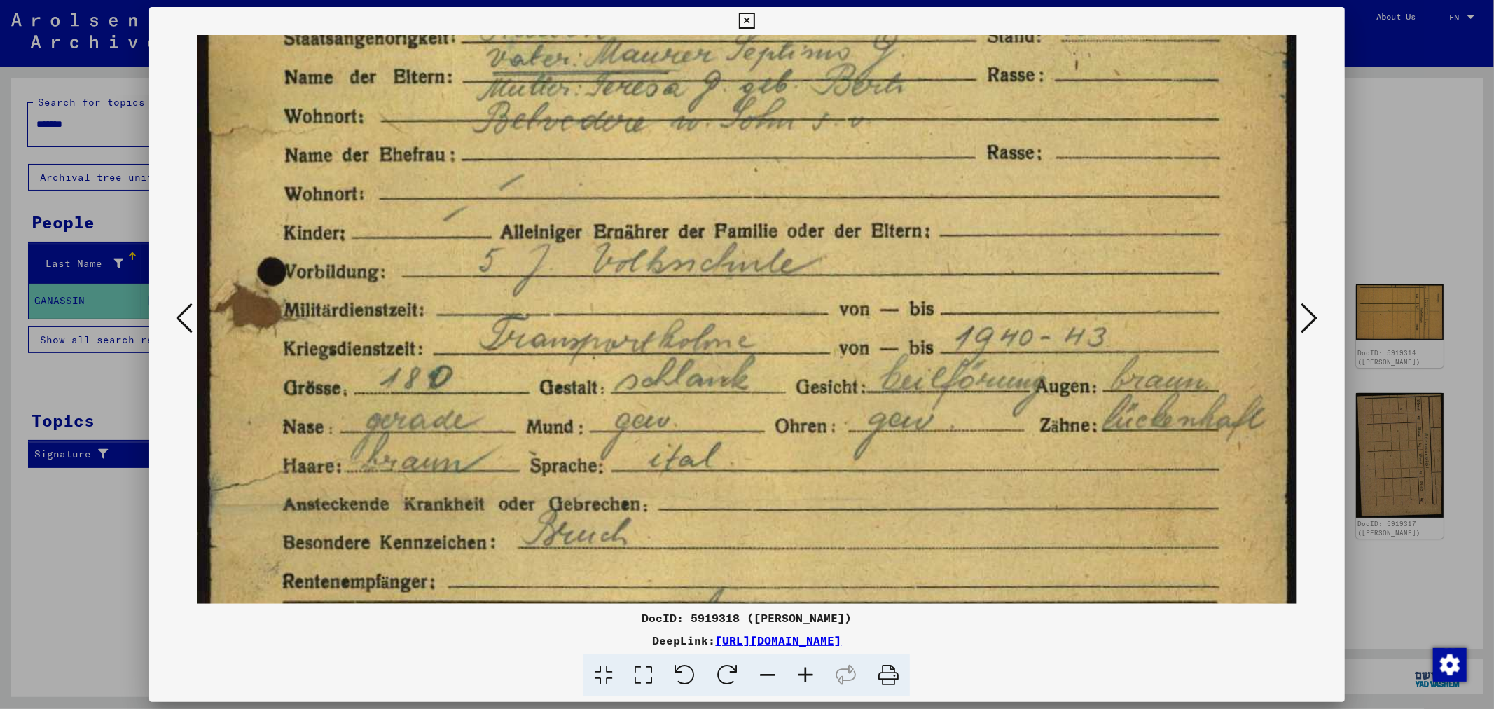
scroll to position [299, 0]
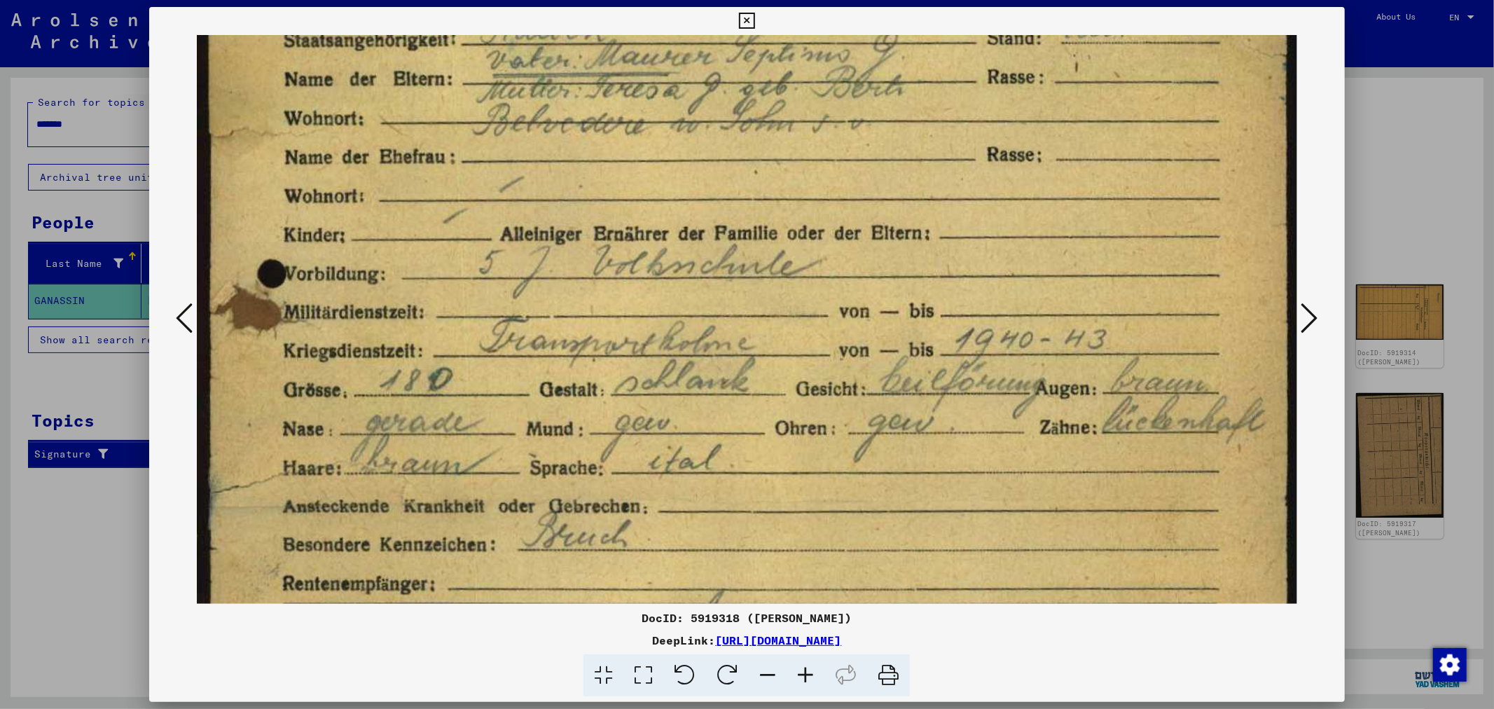
drag, startPoint x: 755, startPoint y: 428, endPoint x: 754, endPoint y: 457, distance: 28.7
click at [754, 457] on img at bounding box center [747, 502] width 1100 height 1533
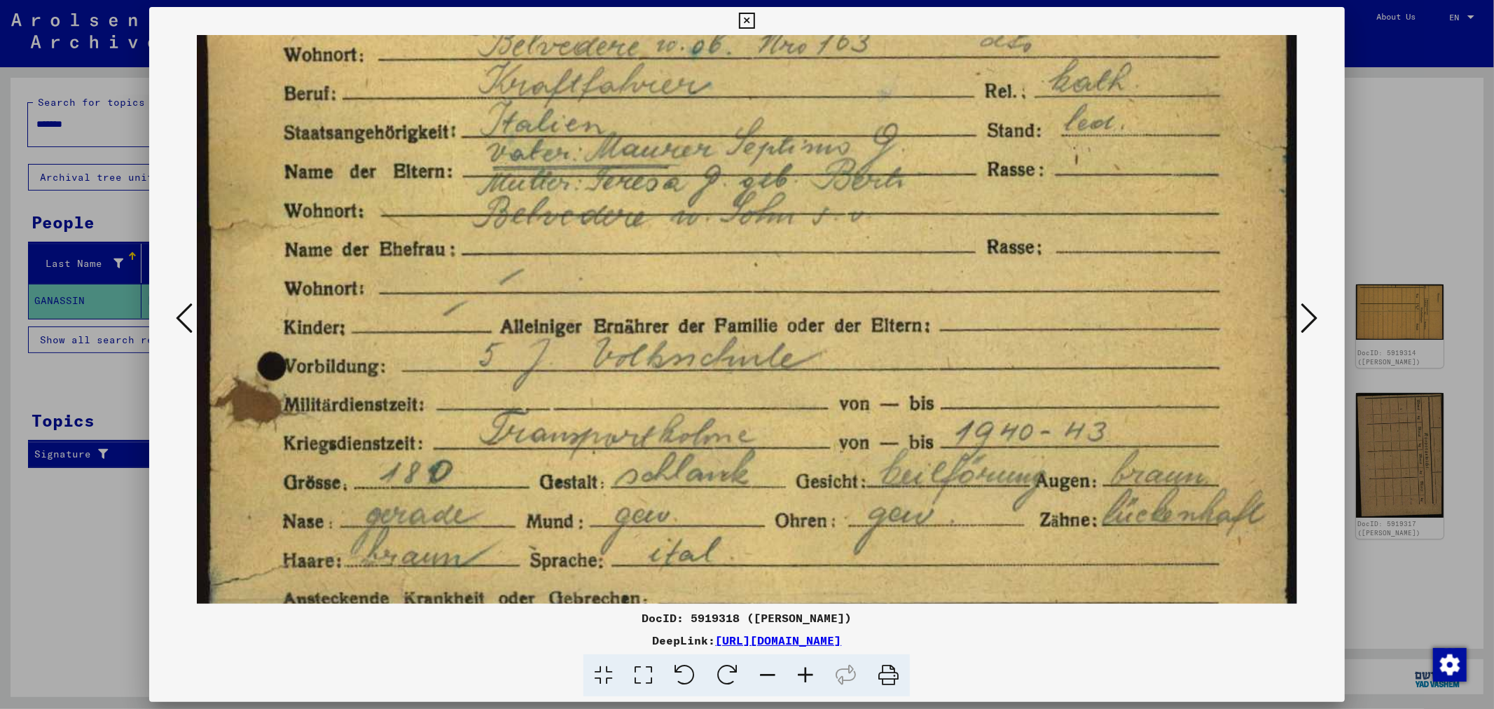
scroll to position [194, 0]
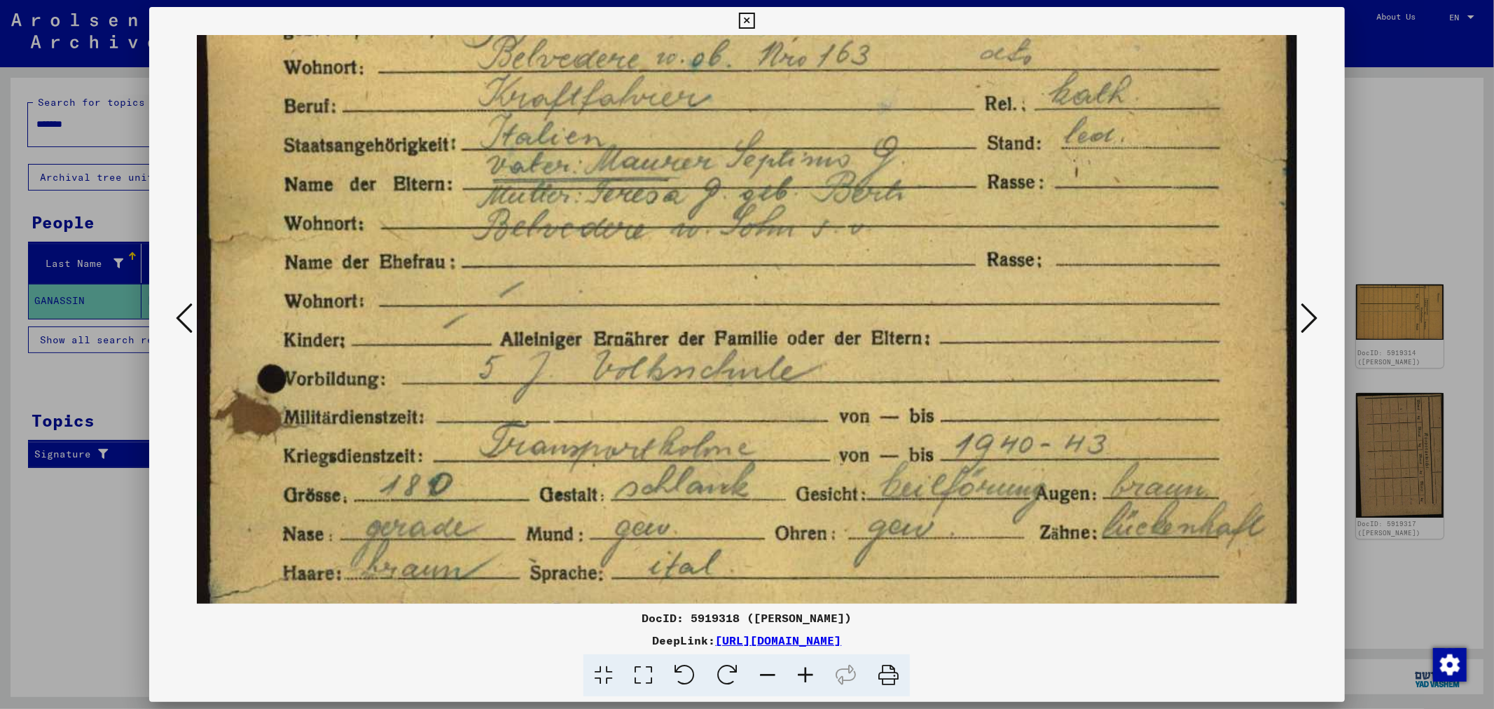
drag, startPoint x: 754, startPoint y: 418, endPoint x: 750, endPoint y: 520, distance: 102.4
click at [750, 520] on img at bounding box center [747, 607] width 1100 height 1533
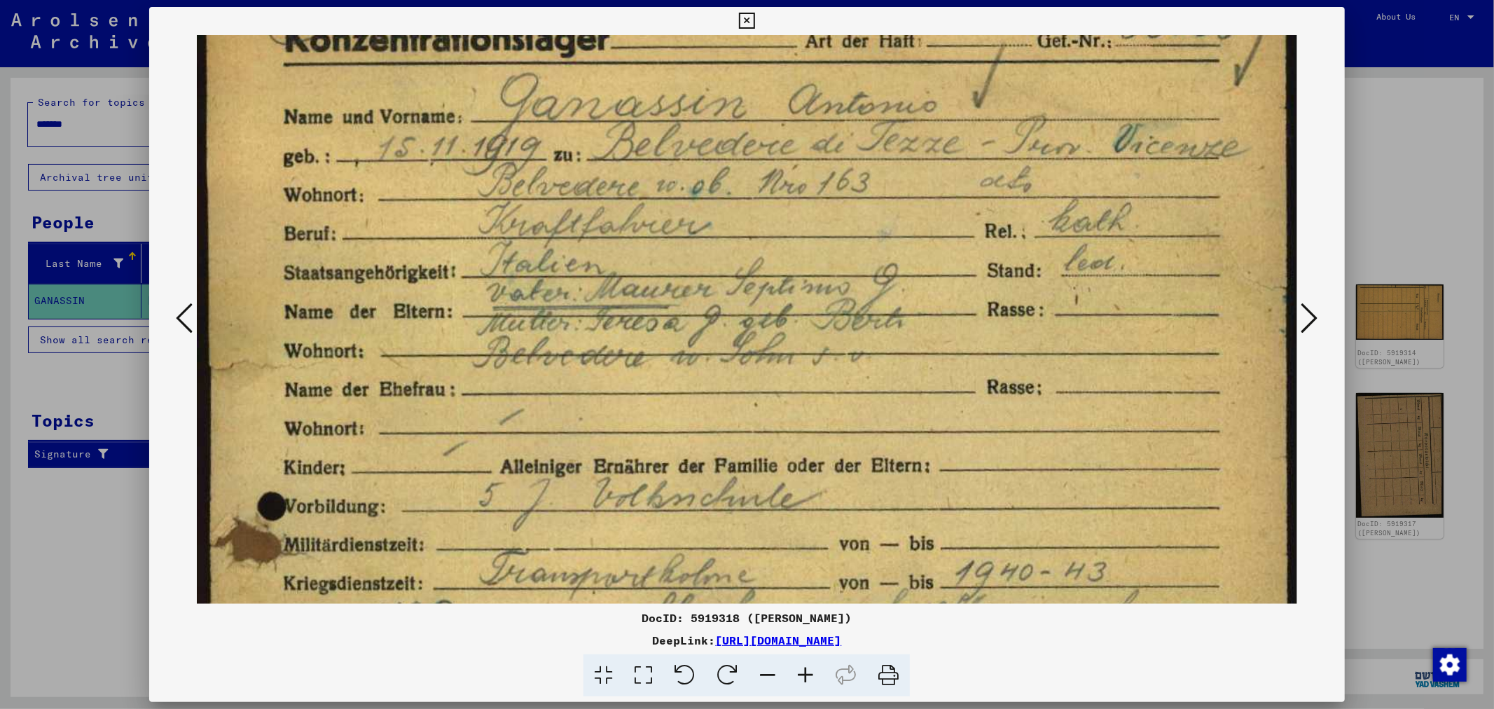
drag, startPoint x: 765, startPoint y: 453, endPoint x: 762, endPoint y: 570, distance: 116.4
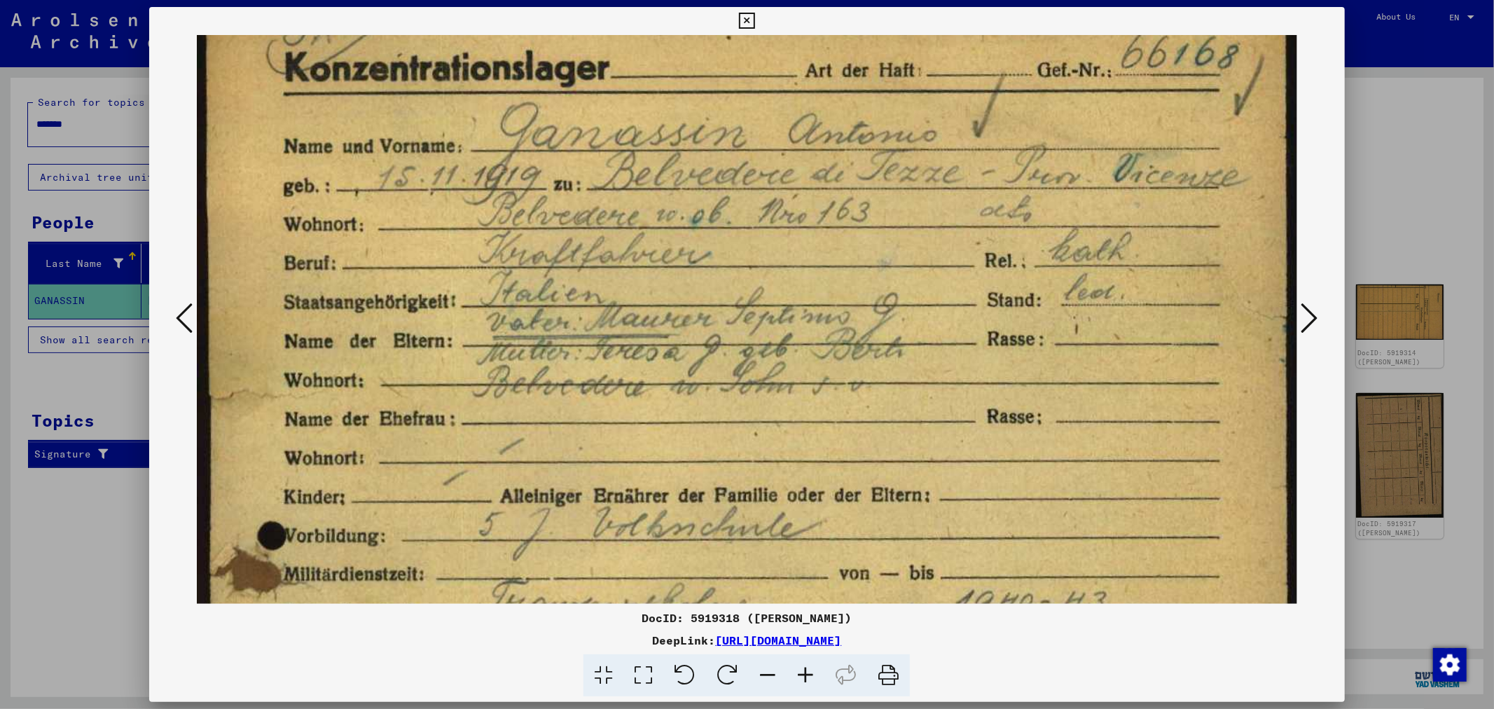
scroll to position [0, 0]
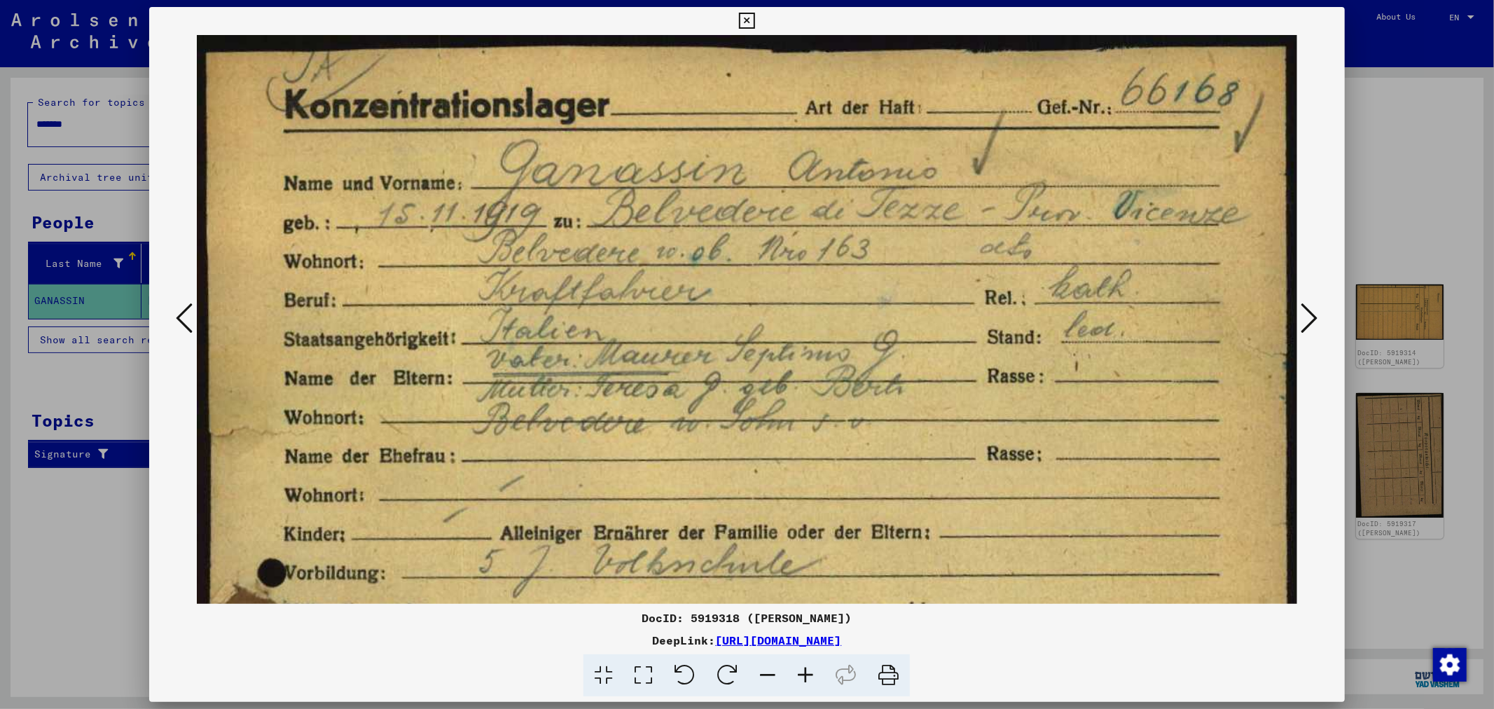
drag, startPoint x: 761, startPoint y: 416, endPoint x: 757, endPoint y: 496, distance: 80.0
click at [1304, 312] on icon at bounding box center [1310, 318] width 17 height 34
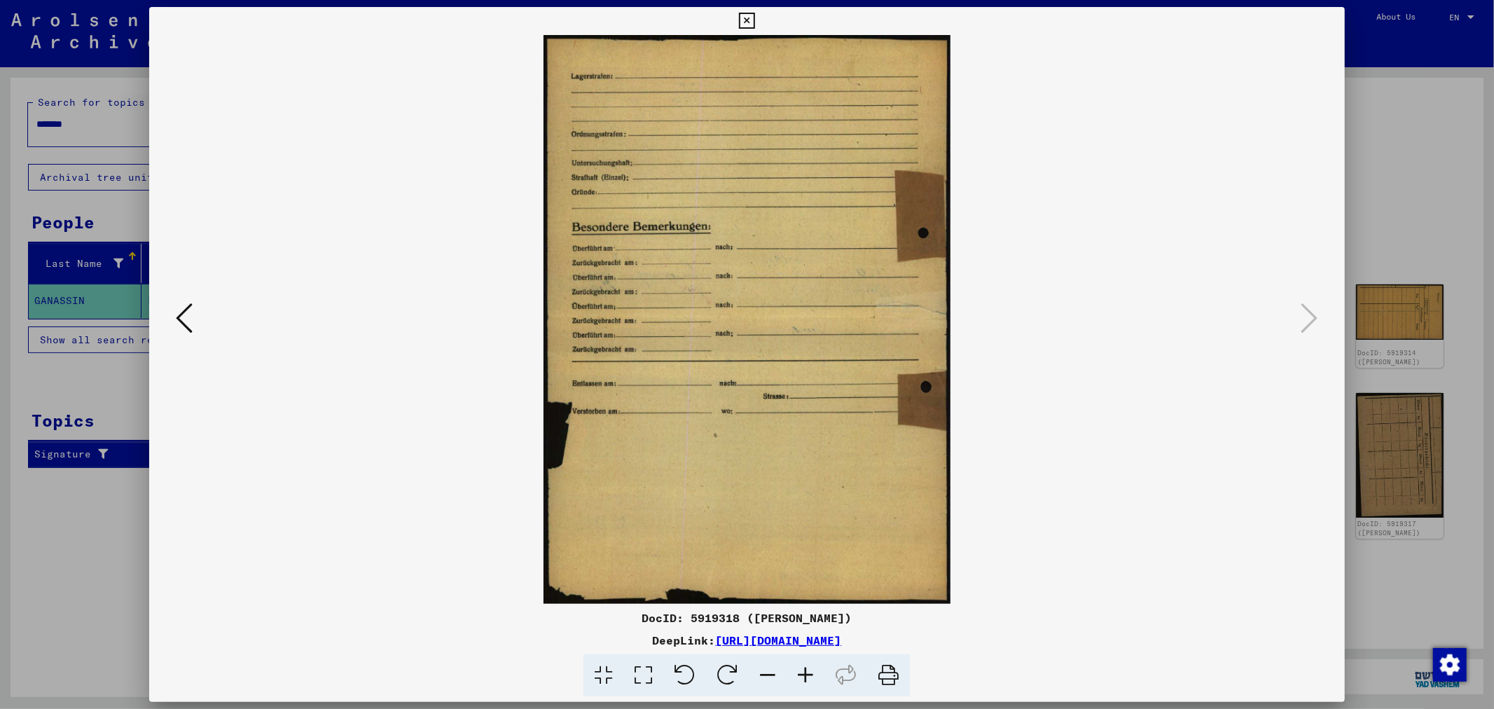
click at [1394, 247] on div at bounding box center [747, 354] width 1494 height 709
